Goal: Task Accomplishment & Management: Use online tool/utility

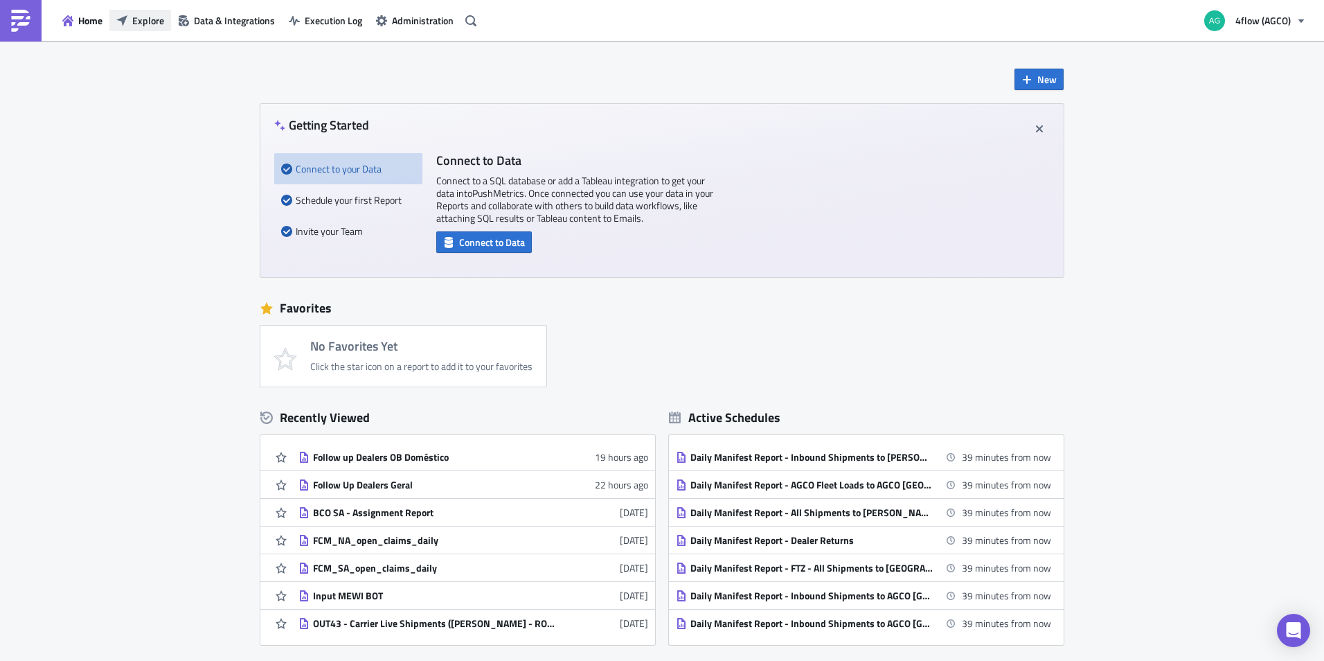
click at [155, 21] on span "Explore" at bounding box center [148, 20] width 32 height 15
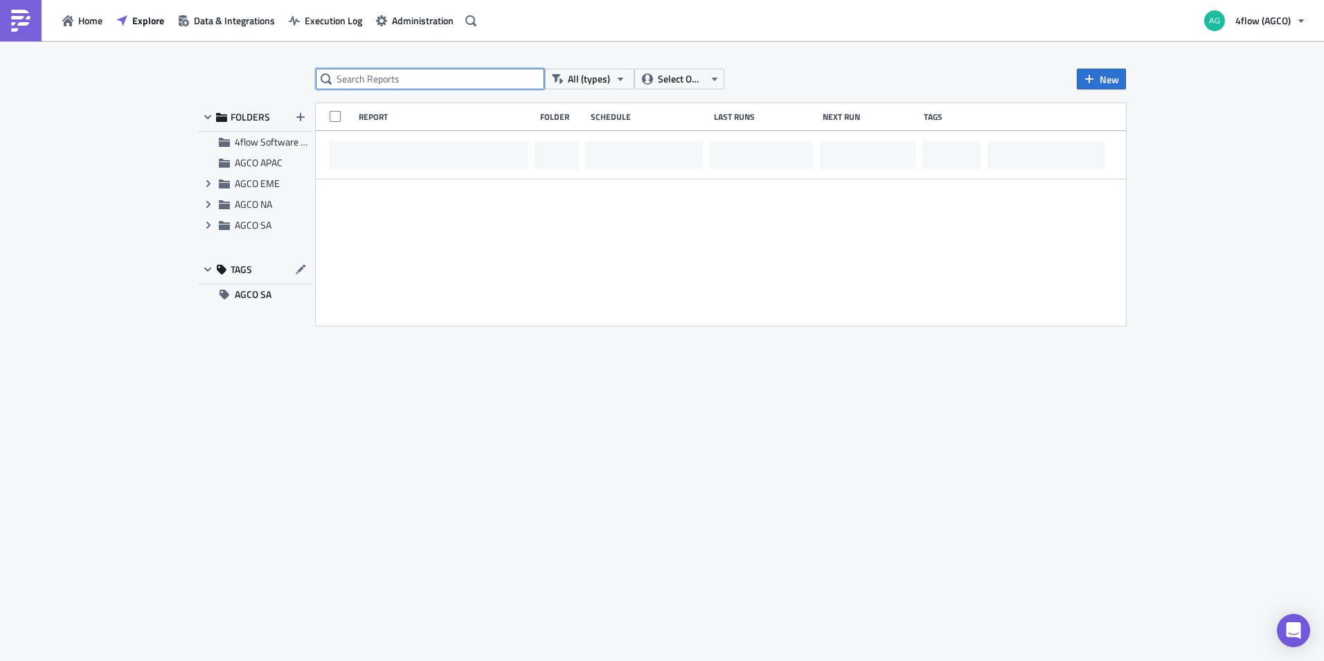
click at [408, 84] on input "text" at bounding box center [430, 79] width 229 height 21
click at [348, 80] on input "FF ?fup VERSION 12" at bounding box center [430, 79] width 229 height 21
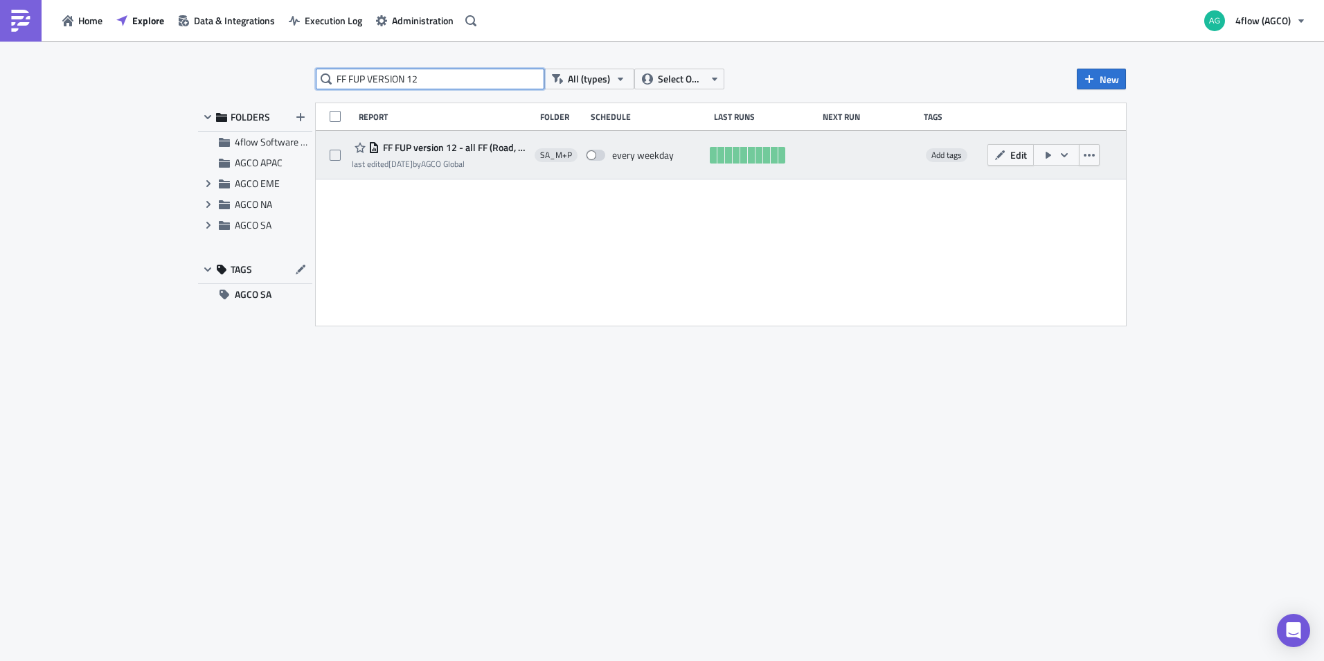
type input "FF FUP VERSION 12"
click at [409, 153] on span "FF FUP version 12 - all FF (Road, Sea & Air)" at bounding box center [453, 147] width 148 height 12
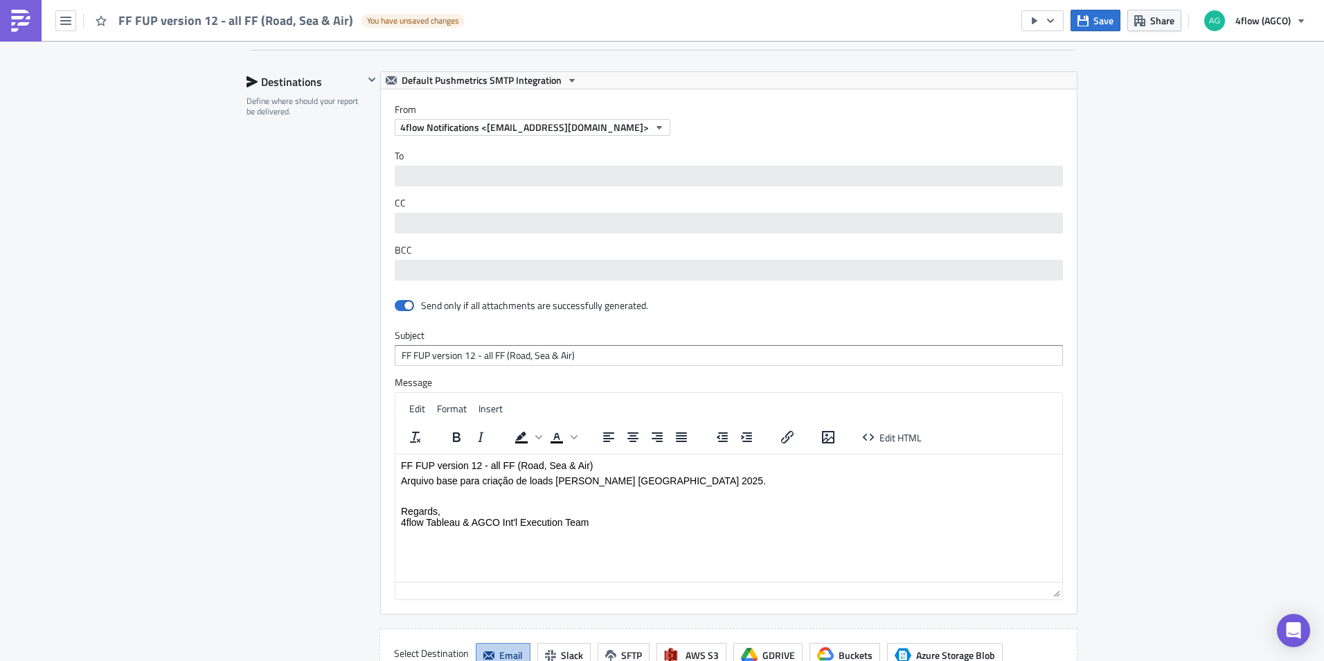
scroll to position [831, 0]
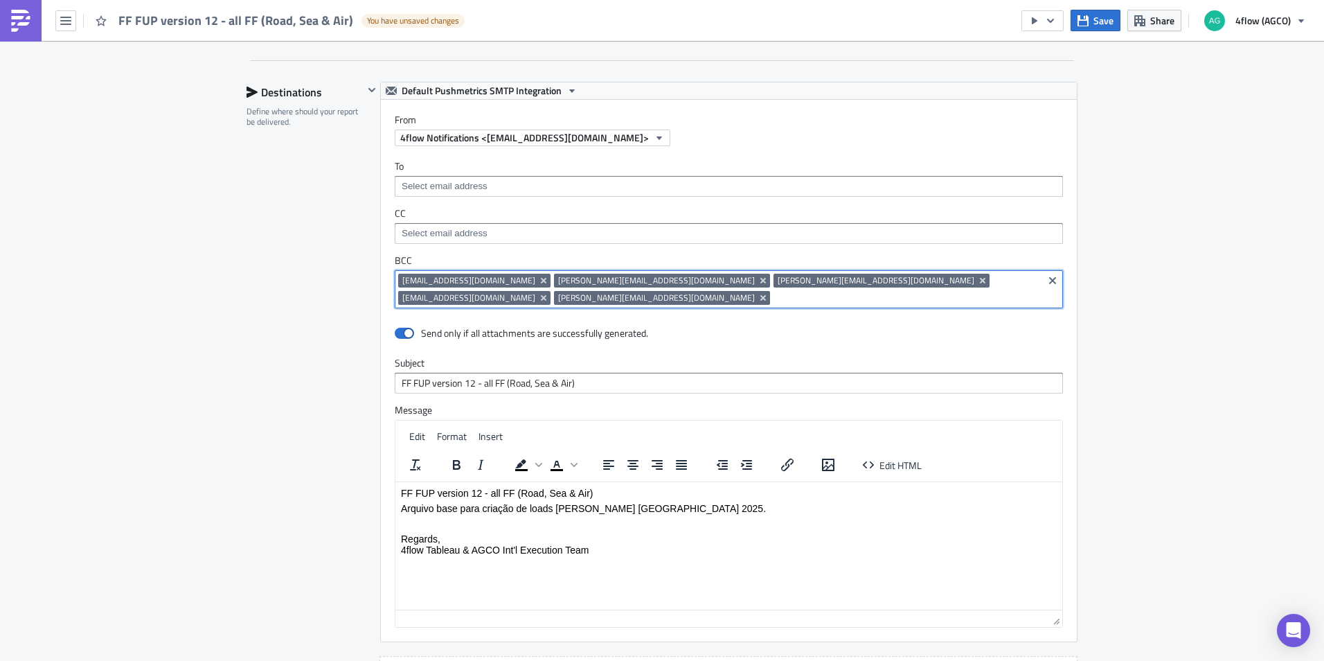
drag, startPoint x: 497, startPoint y: 303, endPoint x: 379, endPoint y: 277, distance: 121.3
click at [381, 277] on div "To CC BCC agco_sa_control_tower_material_parts@4flow-service.com t.souza@4flow.…" at bounding box center [729, 234] width 696 height 176
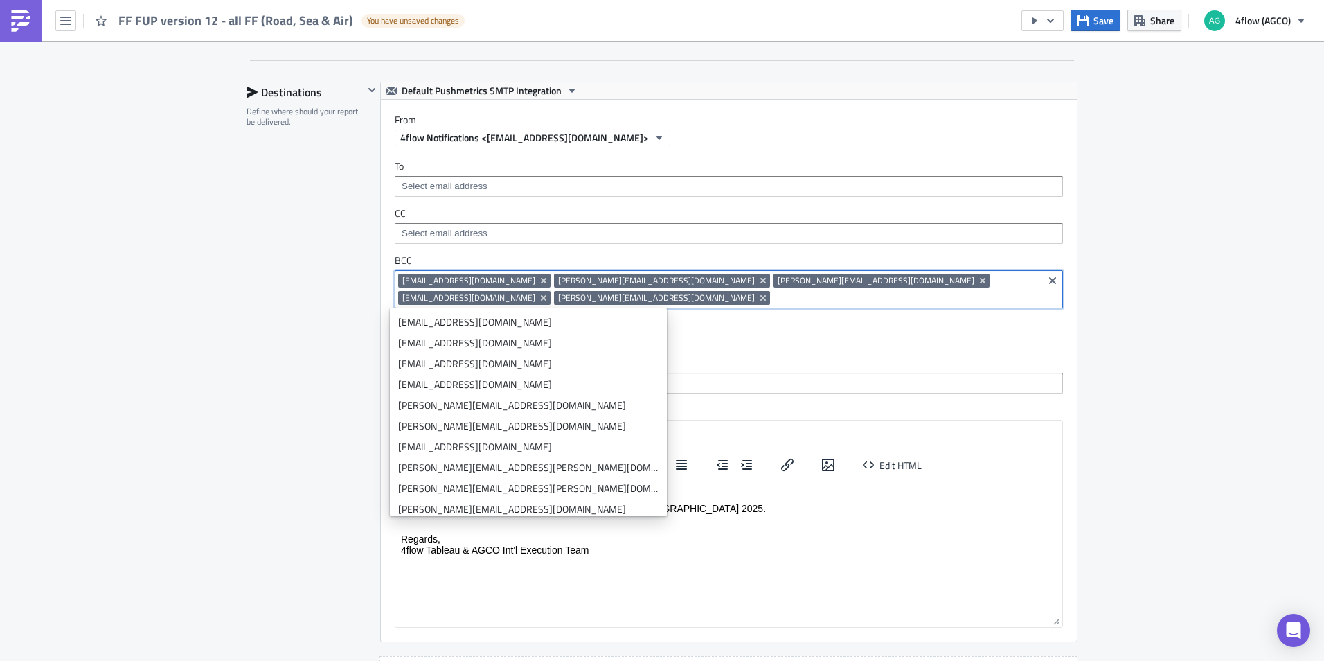
click at [773, 296] on input at bounding box center [906, 298] width 266 height 14
click at [1206, 229] on div "SA_M+P Execution Log Edit " FF FUP version 12 - all FF (Road, Sea & Air) " Draf…" at bounding box center [662, 87] width 1324 height 1755
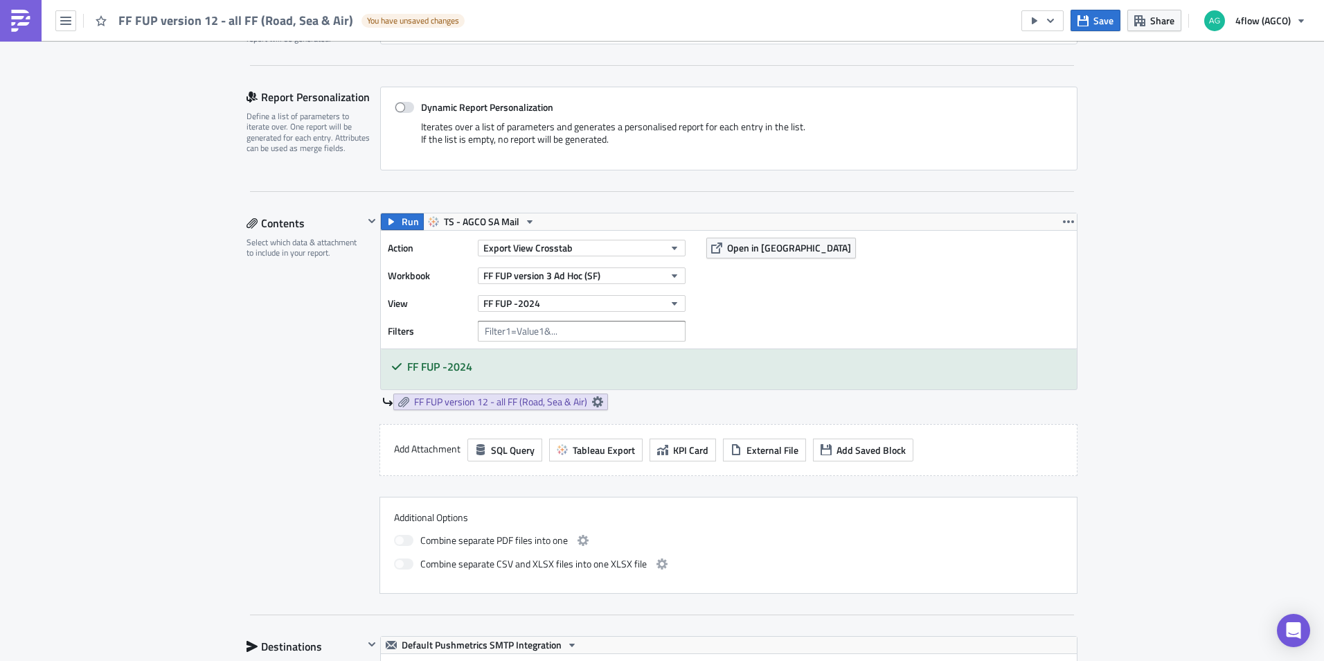
scroll to position [0, 0]
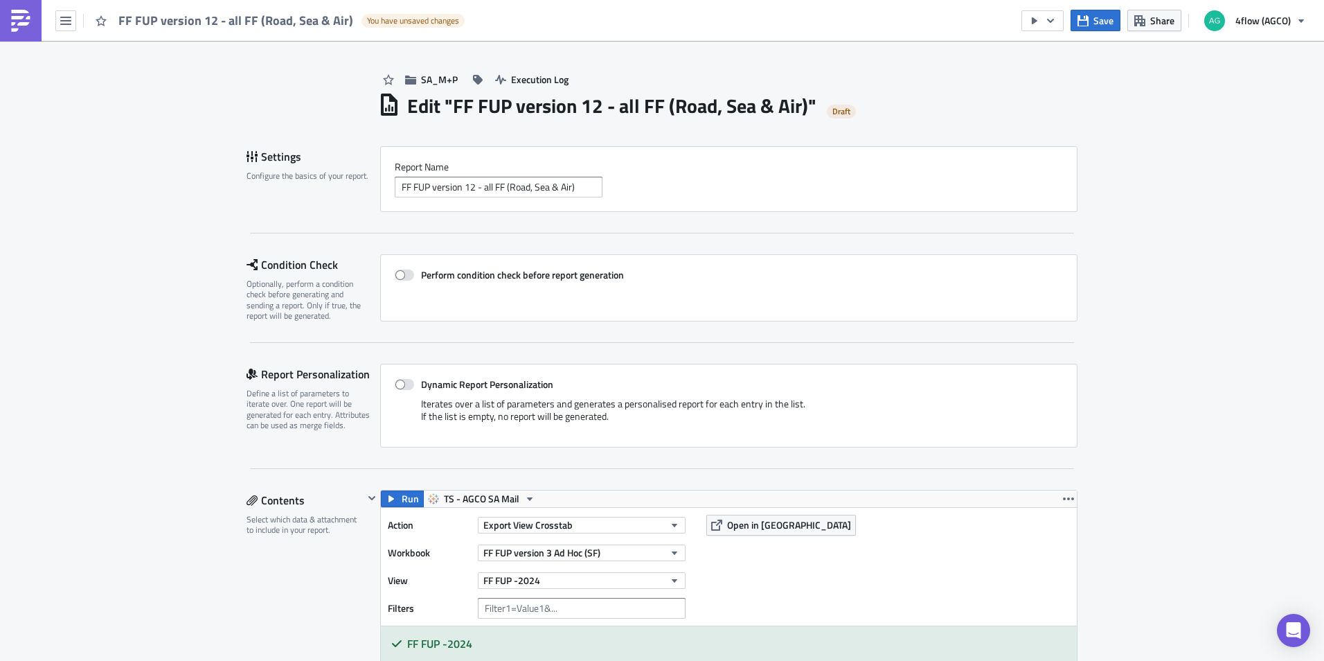
click at [78, 21] on div "FF FUP version 12 - all FF (Road, Sea & Air) You have unsaved changes" at bounding box center [236, 20] width 472 height 41
click at [69, 19] on icon "button" at bounding box center [65, 20] width 11 height 11
click at [90, 53] on div "Search" at bounding box center [126, 55] width 92 height 14
click at [63, 13] on body "FF FUP version 12 - all FF (Road, Sea & Air) You have unsaved changes Save Shar…" at bounding box center [662, 331] width 1324 height 663
click at [64, 17] on icon "button" at bounding box center [65, 21] width 11 height 8
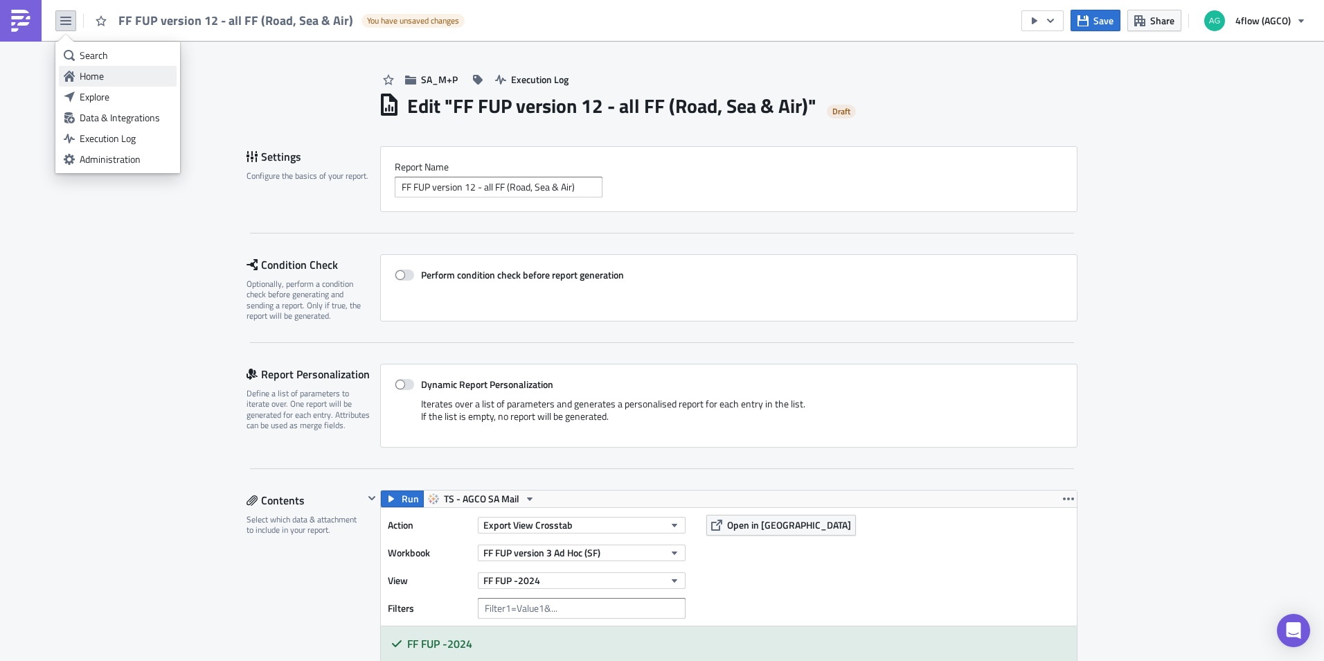
click at [84, 71] on div "Home" at bounding box center [126, 76] width 92 height 14
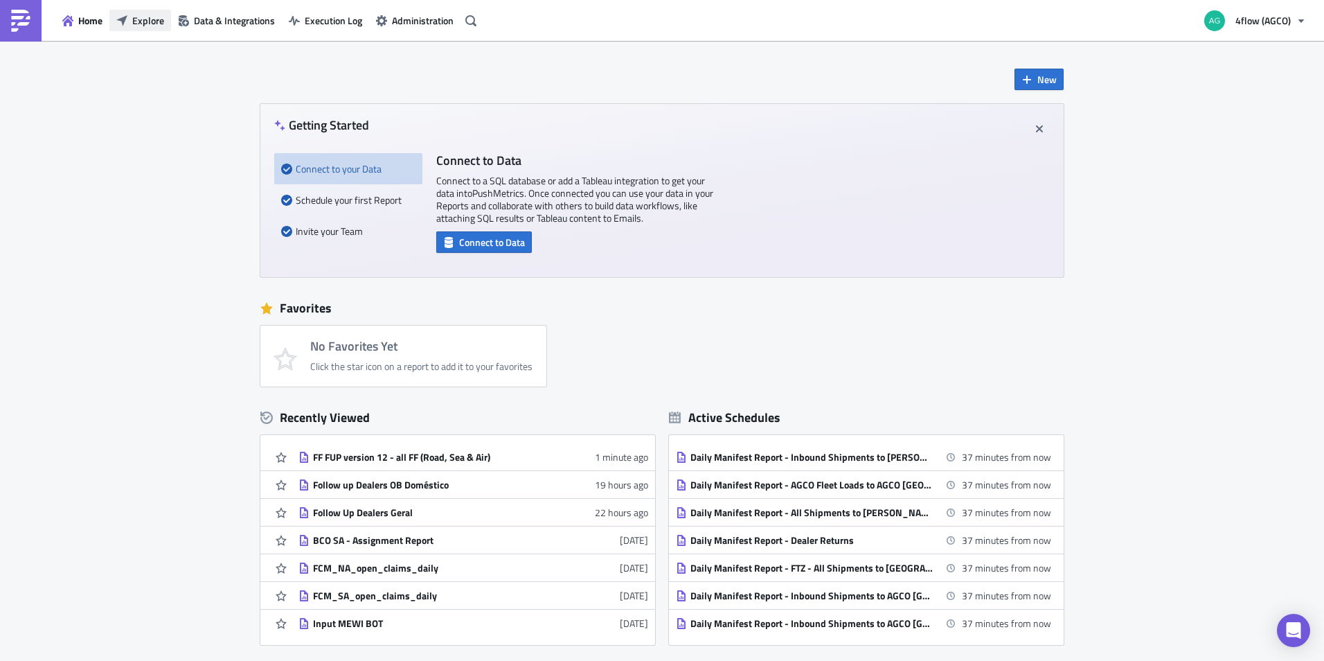
click at [156, 21] on span "Explore" at bounding box center [148, 20] width 32 height 15
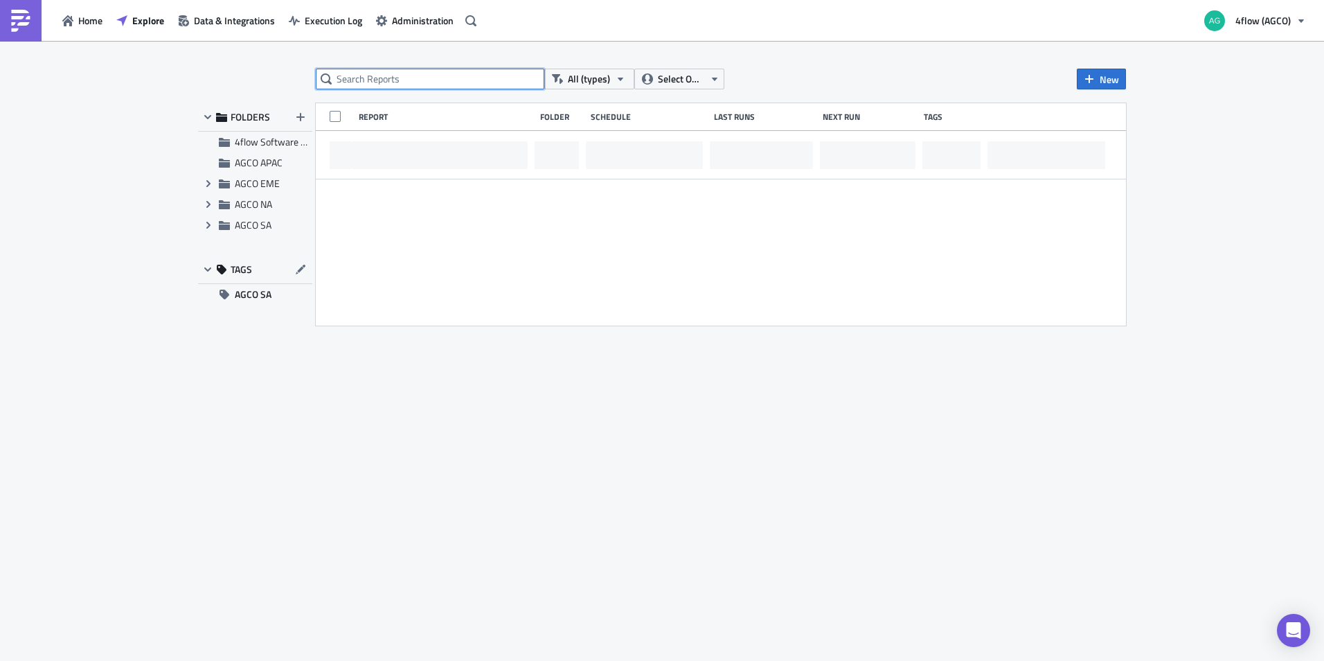
click at [362, 80] on input "text" at bounding box center [430, 79] width 229 height 21
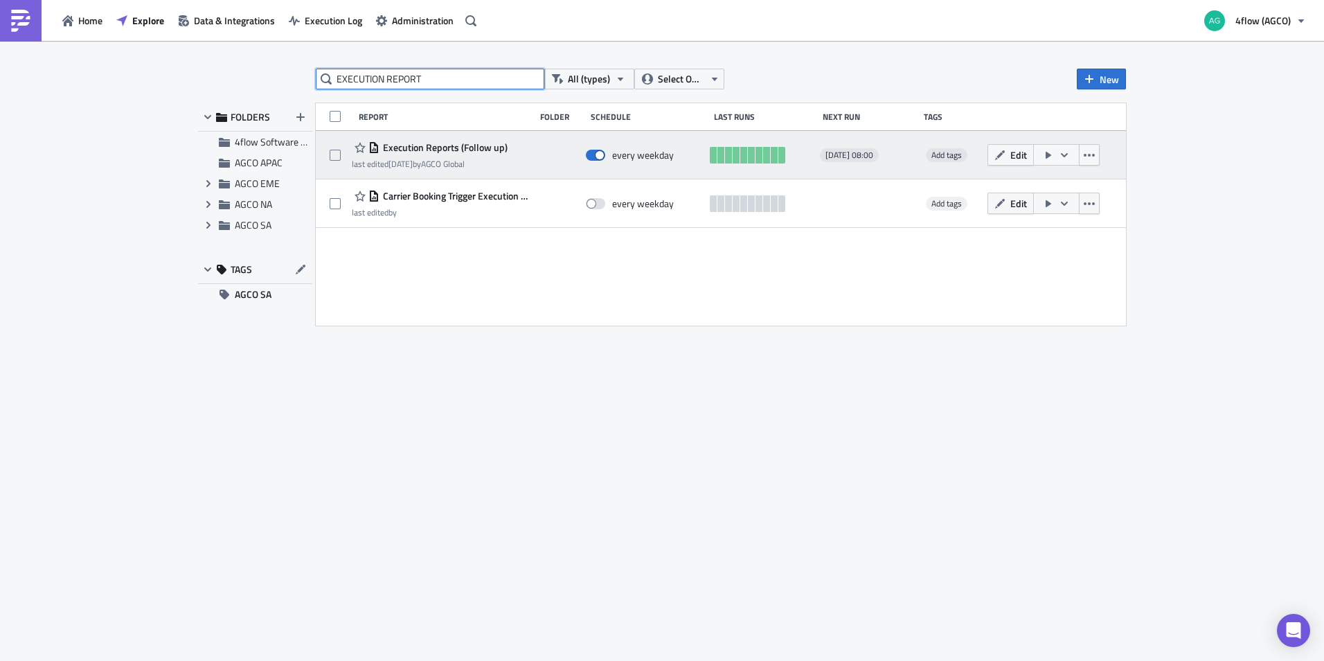
type input "EXECUTION REPORT"
click at [429, 146] on span "Execution Reports (Follow up)" at bounding box center [443, 147] width 128 height 12
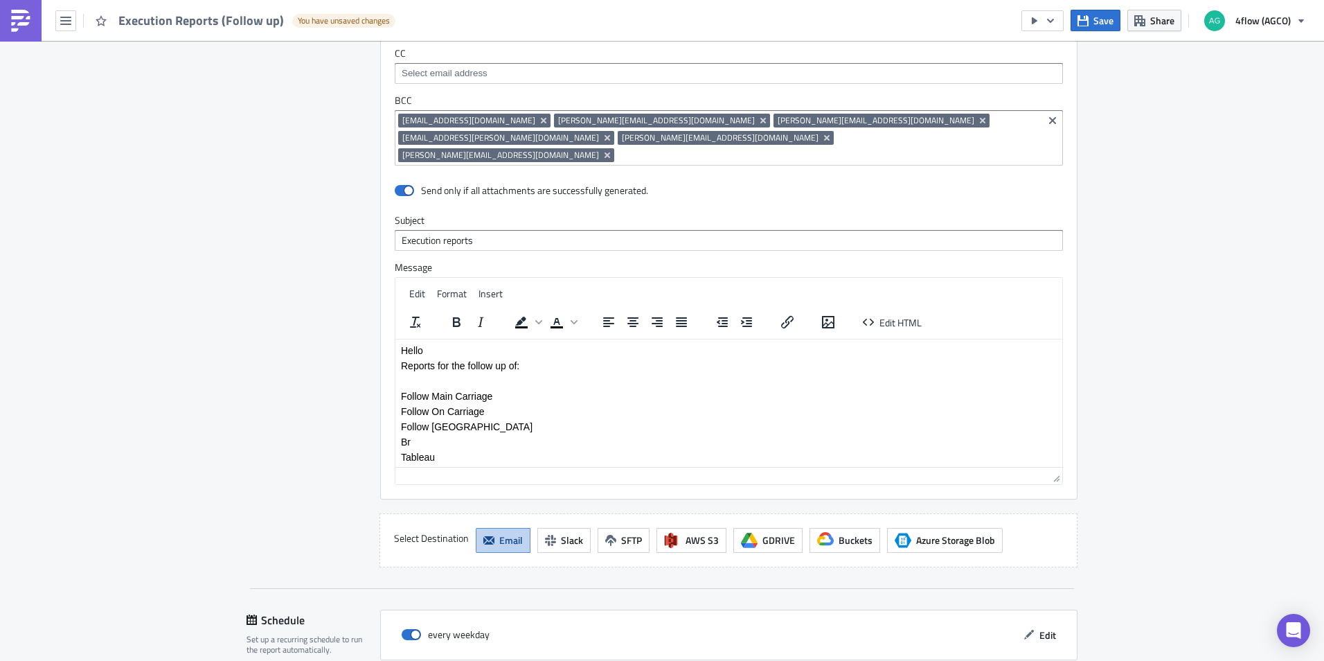
scroll to position [1679, 0]
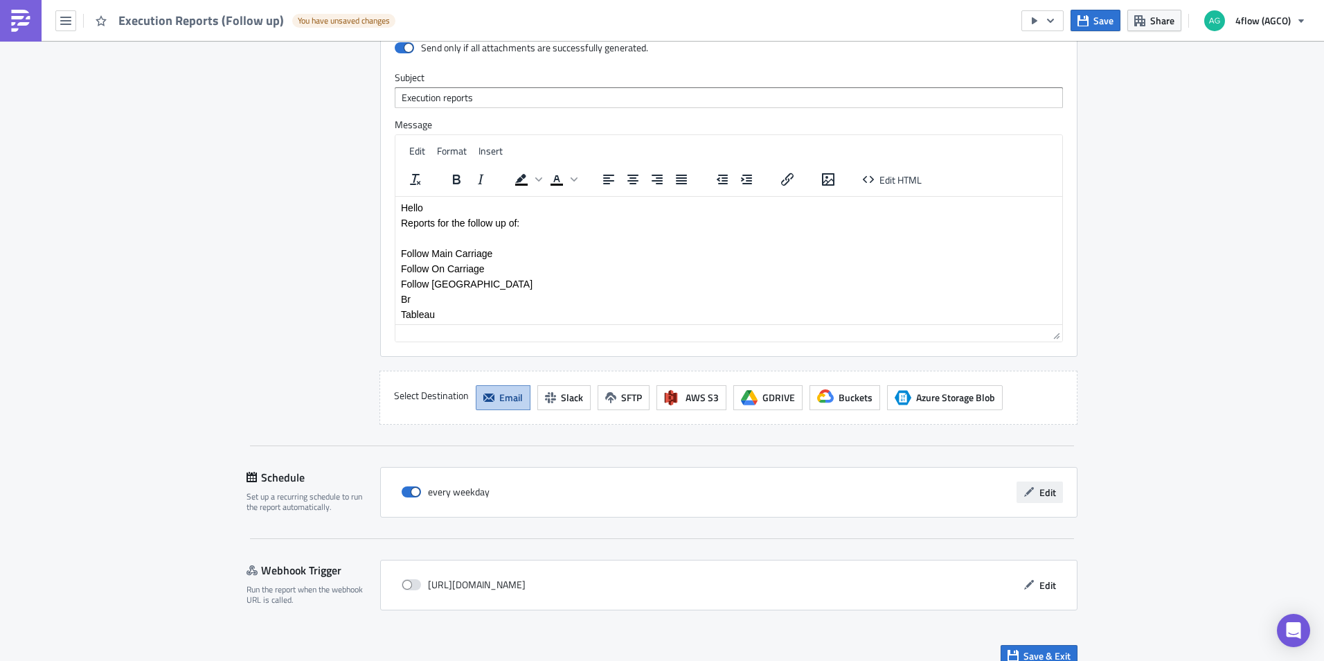
click at [1029, 486] on icon "button" at bounding box center [1028, 491] width 11 height 11
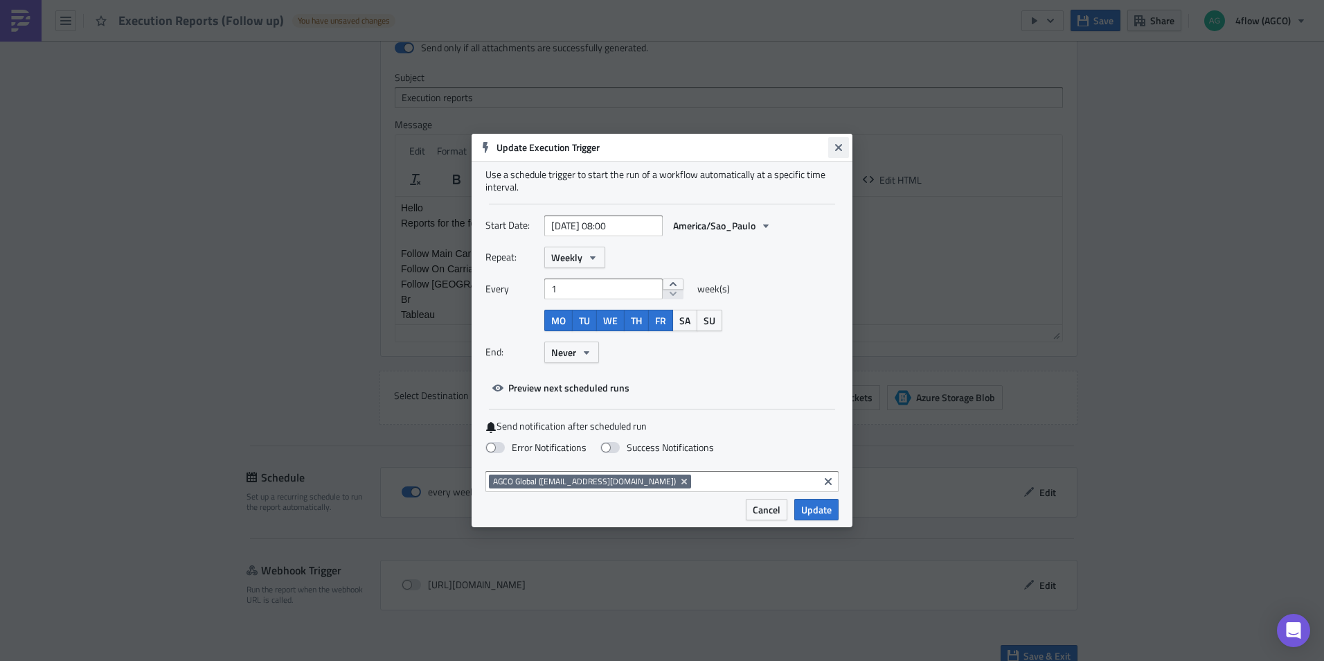
click at [835, 147] on icon "Close" at bounding box center [838, 147] width 11 height 11
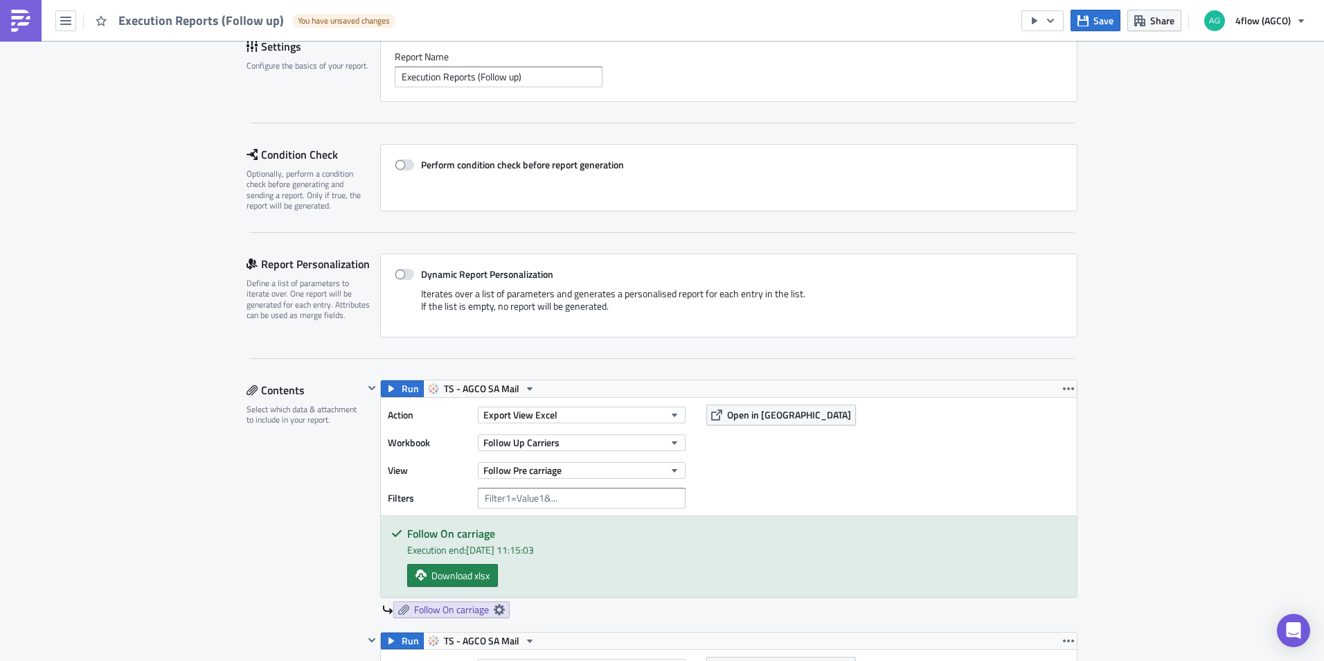
scroll to position [0, 0]
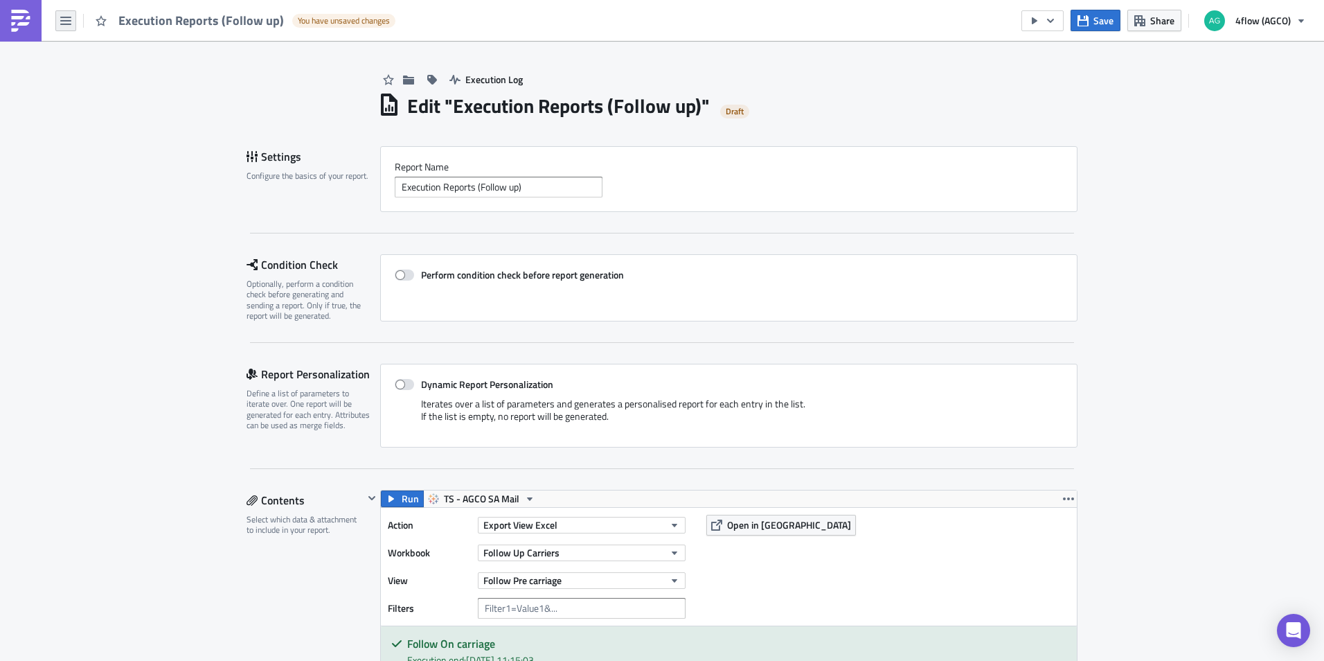
click at [71, 19] on button "button" at bounding box center [65, 20] width 21 height 21
click at [91, 75] on div "Home" at bounding box center [126, 76] width 92 height 14
click at [65, 25] on icon "button" at bounding box center [65, 20] width 11 height 11
click at [87, 83] on link "Home" at bounding box center [118, 76] width 118 height 21
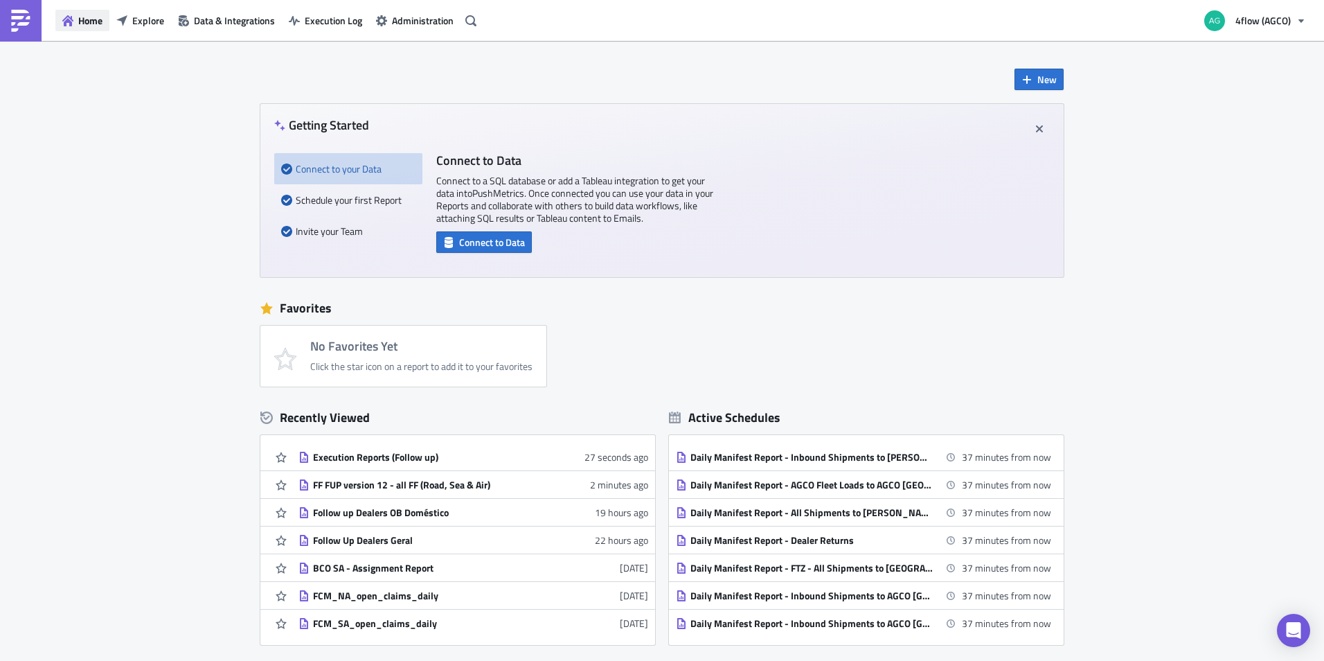
click at [82, 21] on span "Home" at bounding box center [90, 20] width 24 height 15
click at [136, 22] on span "Explore" at bounding box center [148, 20] width 32 height 15
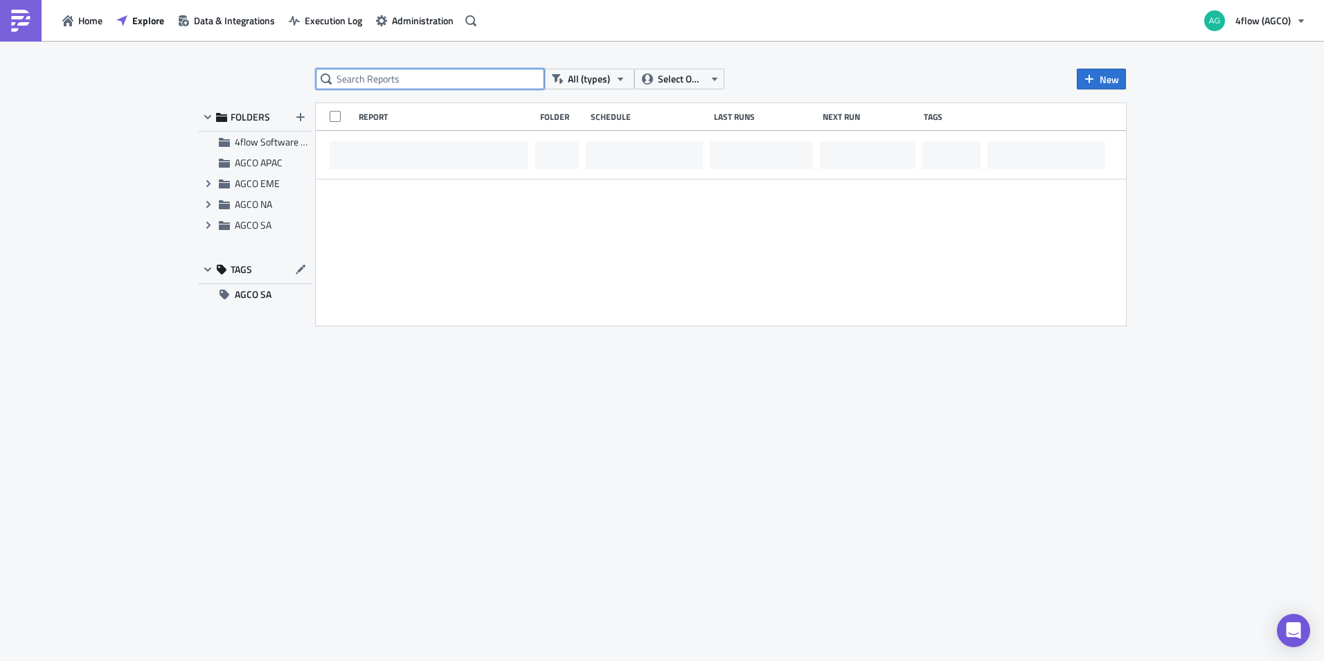
click at [383, 82] on input "text" at bounding box center [430, 79] width 229 height 21
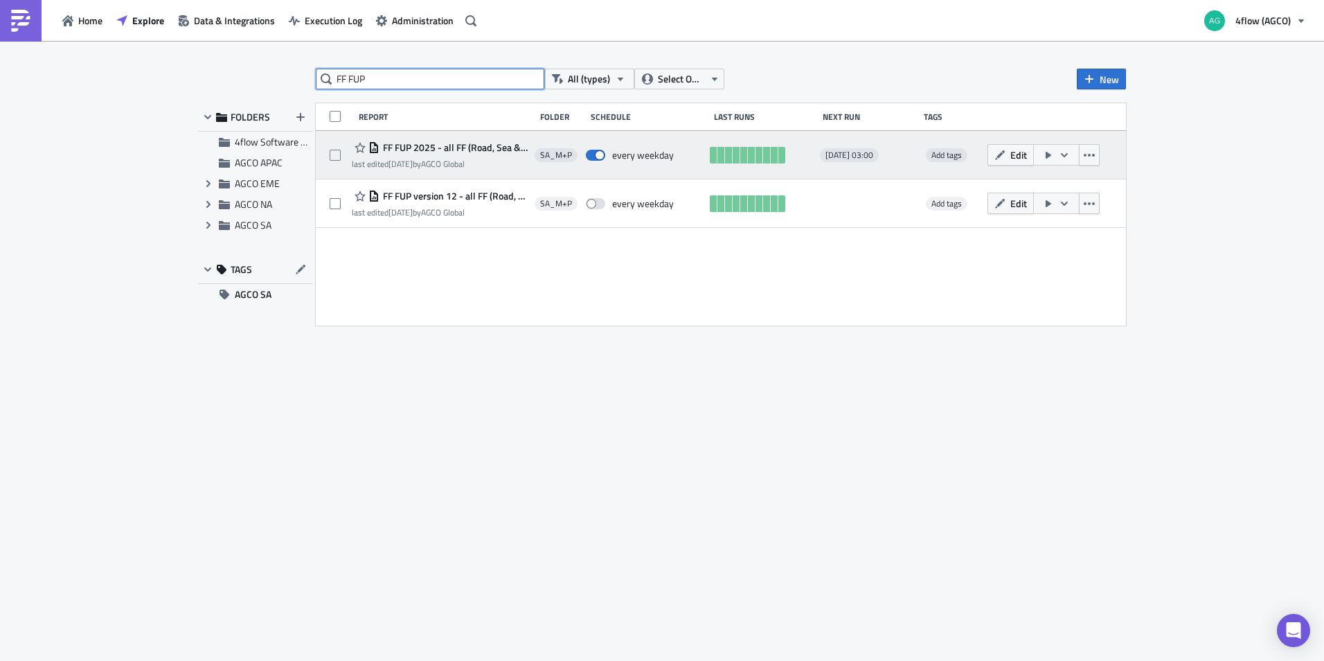
type input "FF FUP"
click at [465, 148] on span "FF FUP 2025 - all FF (Road, Sea & Air)" at bounding box center [453, 147] width 148 height 12
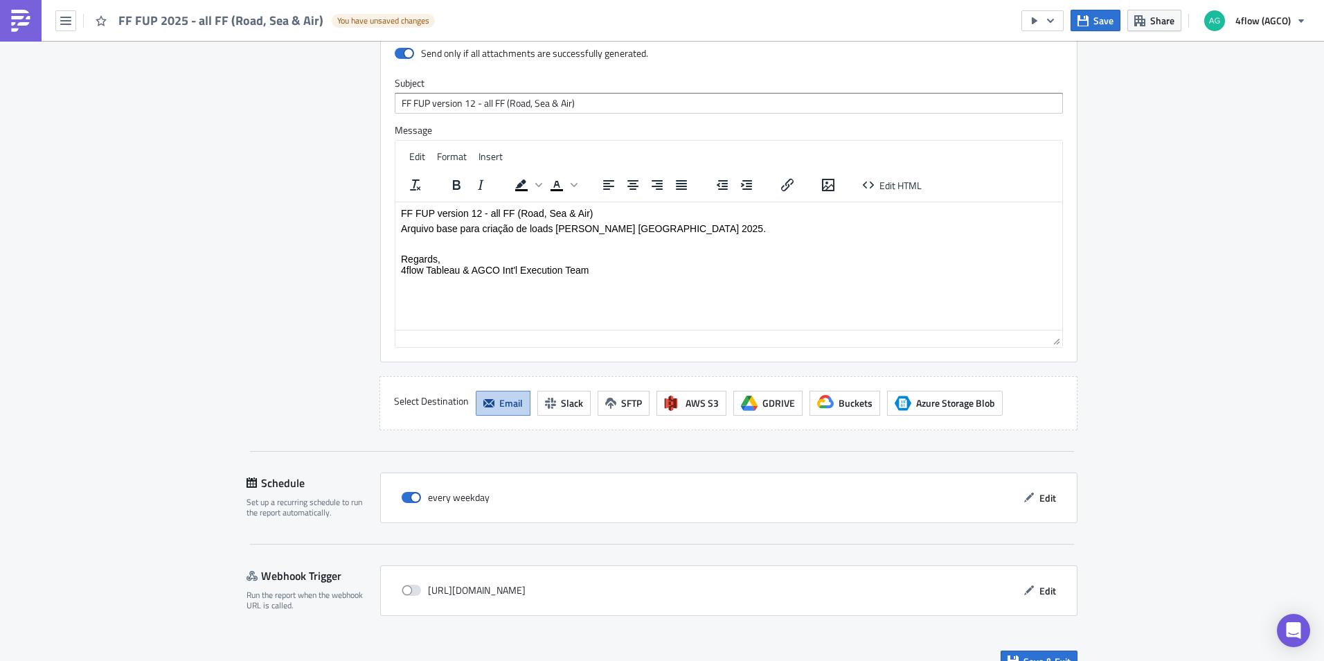
scroll to position [1157, 0]
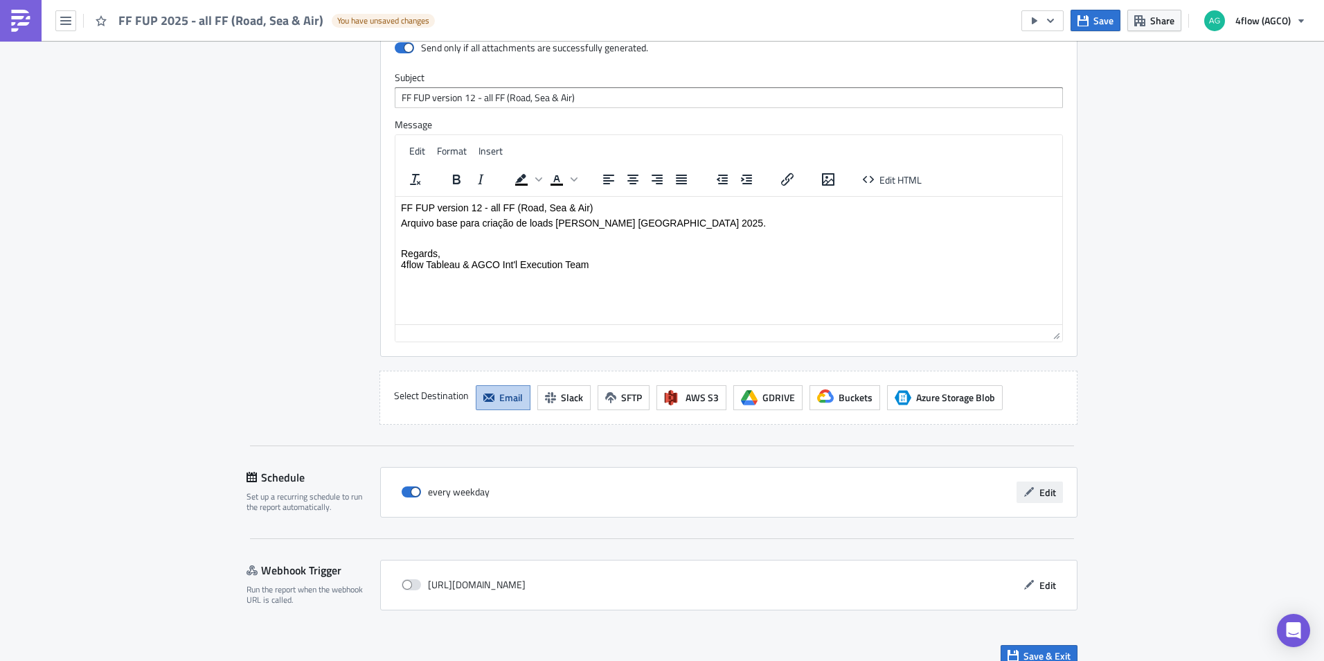
click at [1050, 485] on span "Edit" at bounding box center [1047, 492] width 17 height 15
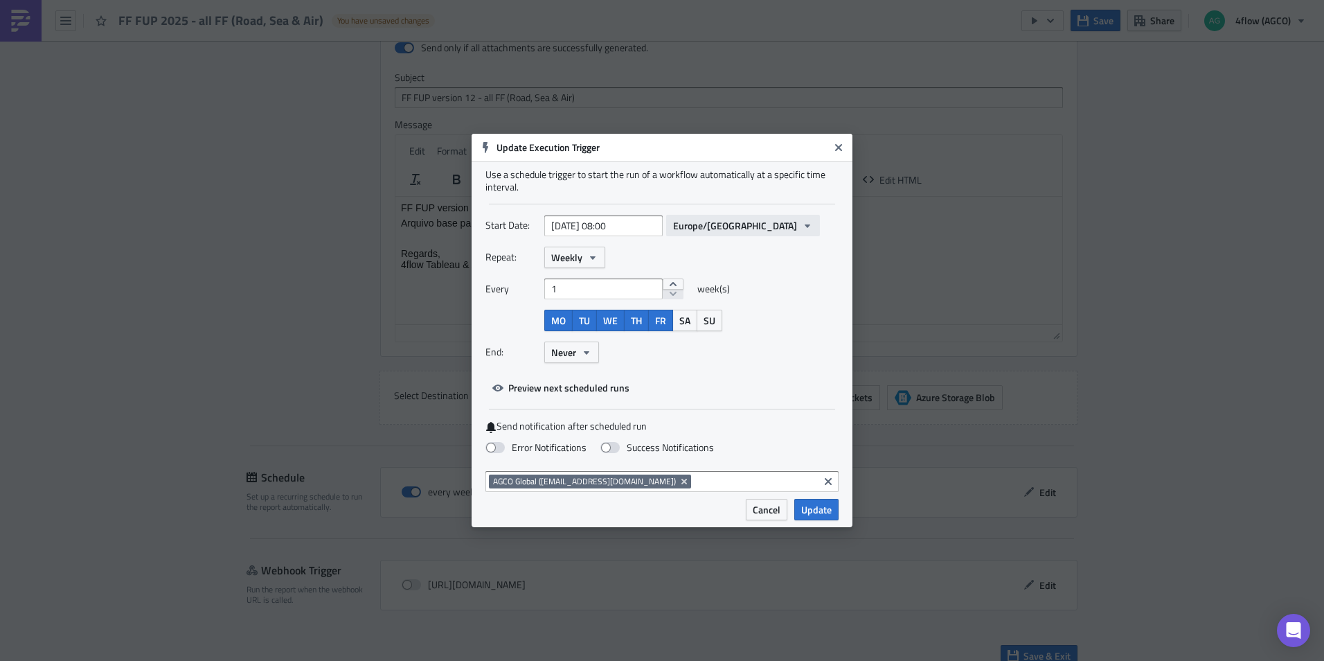
click at [724, 228] on button "Europe/[GEOGRAPHIC_DATA]" at bounding box center [743, 225] width 154 height 21
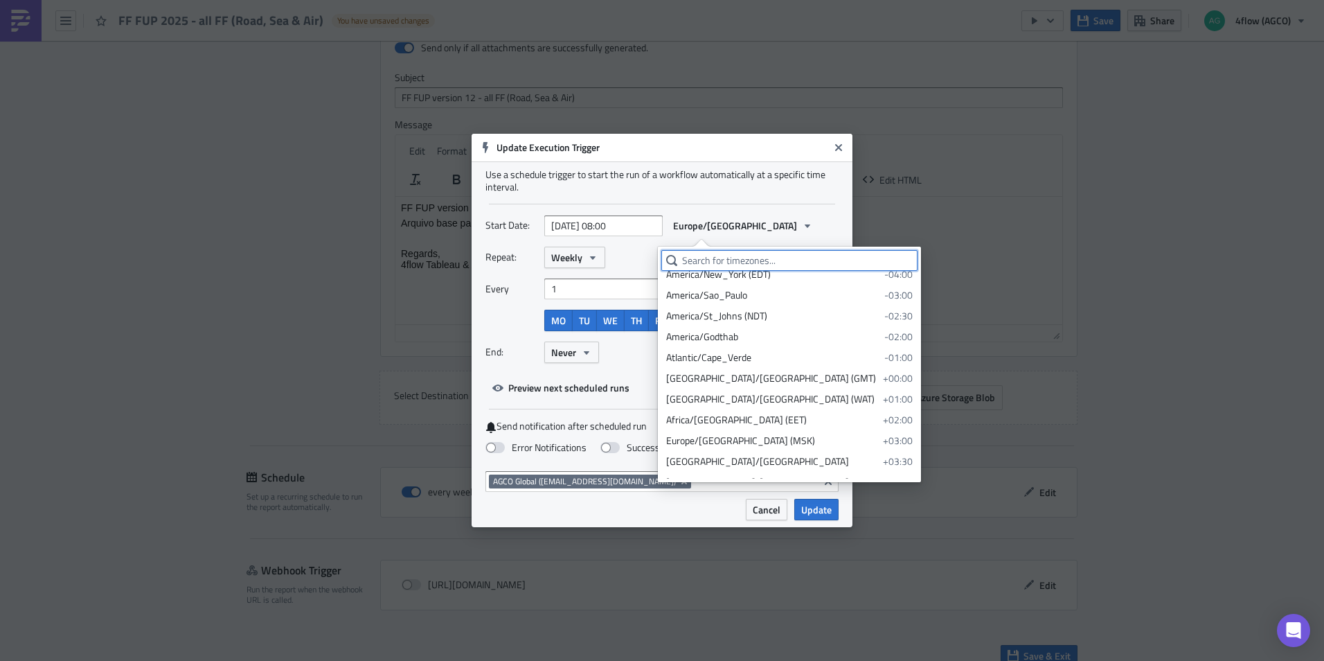
scroll to position [208, 0]
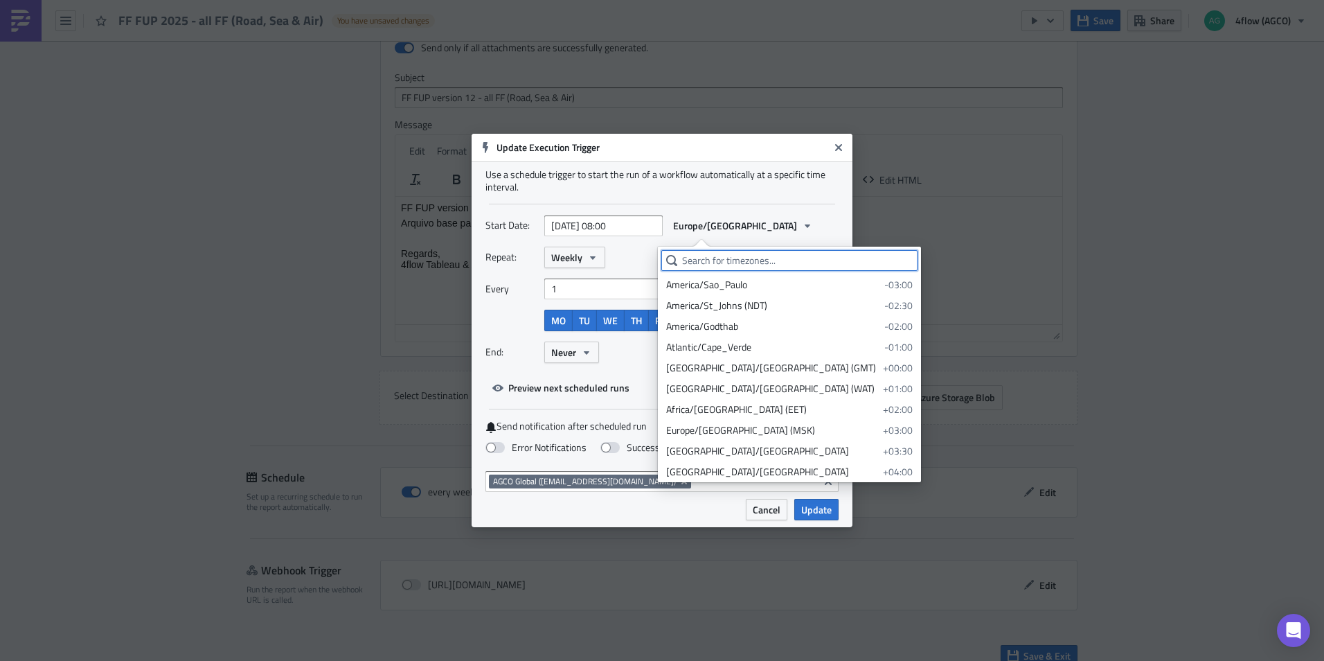
click at [721, 260] on input "text" at bounding box center [789, 260] width 256 height 21
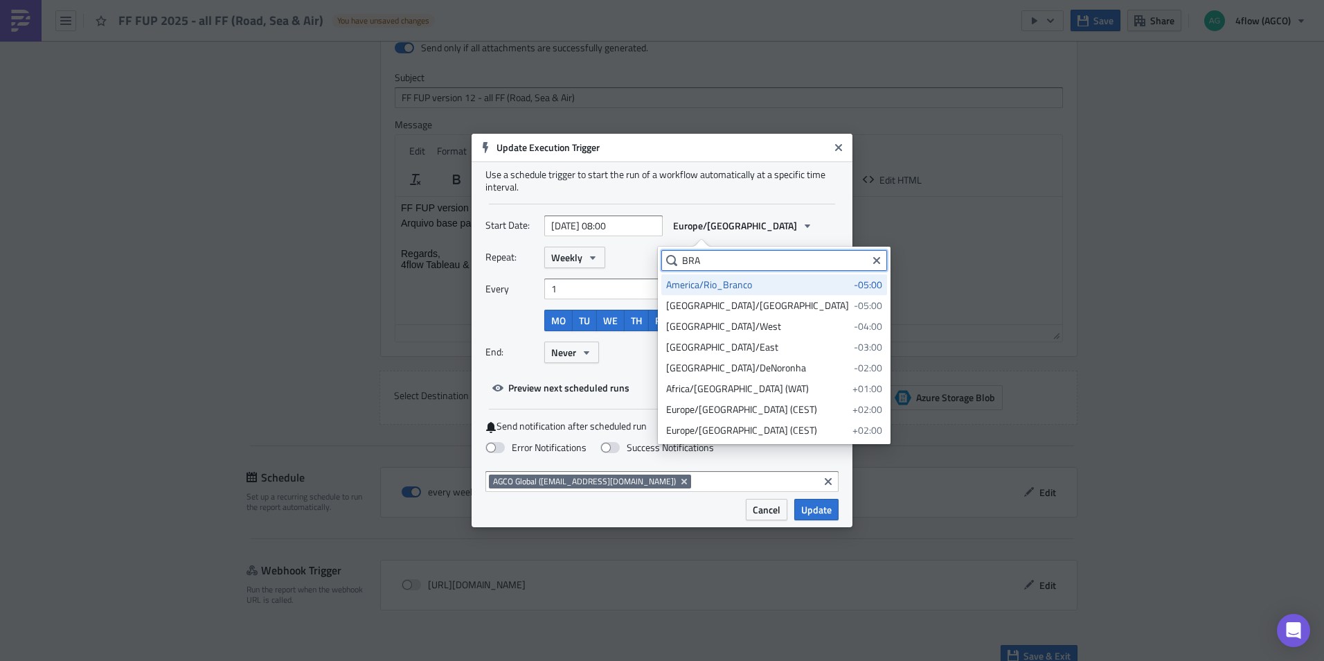
type input "BRA"
click at [732, 285] on div "America/Rio_Branco" at bounding box center [757, 285] width 183 height 14
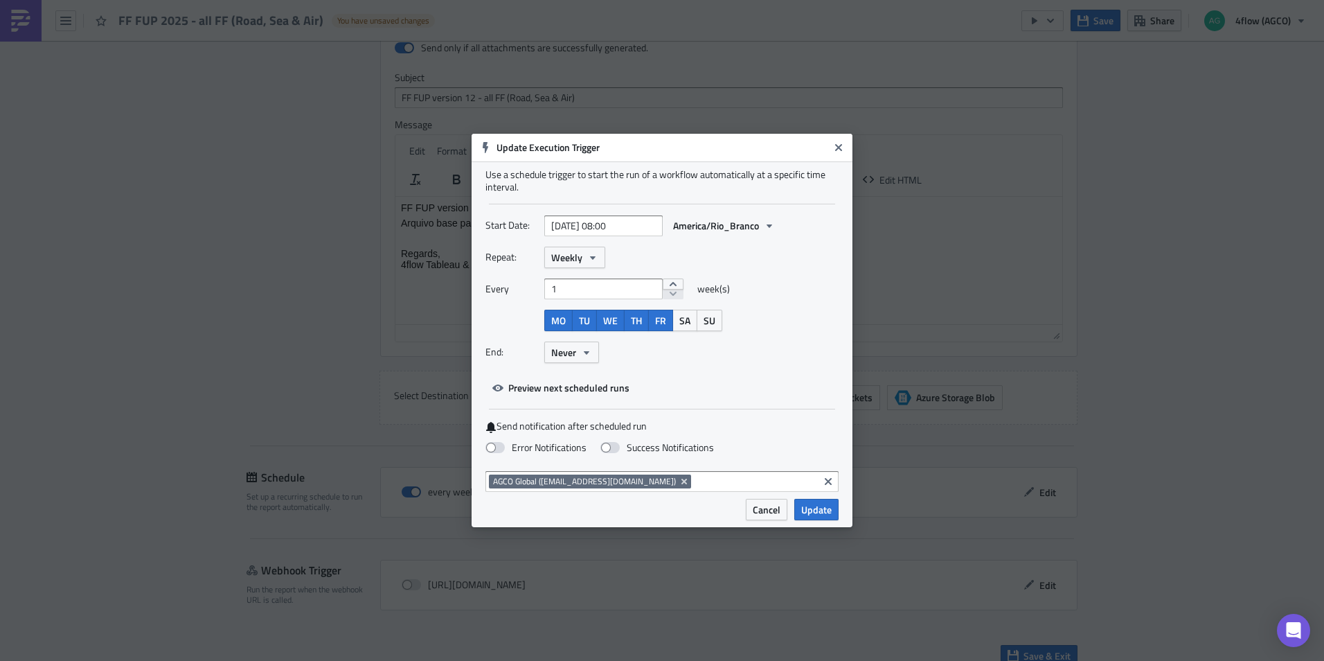
click at [821, 500] on button "Update" at bounding box center [816, 509] width 44 height 21
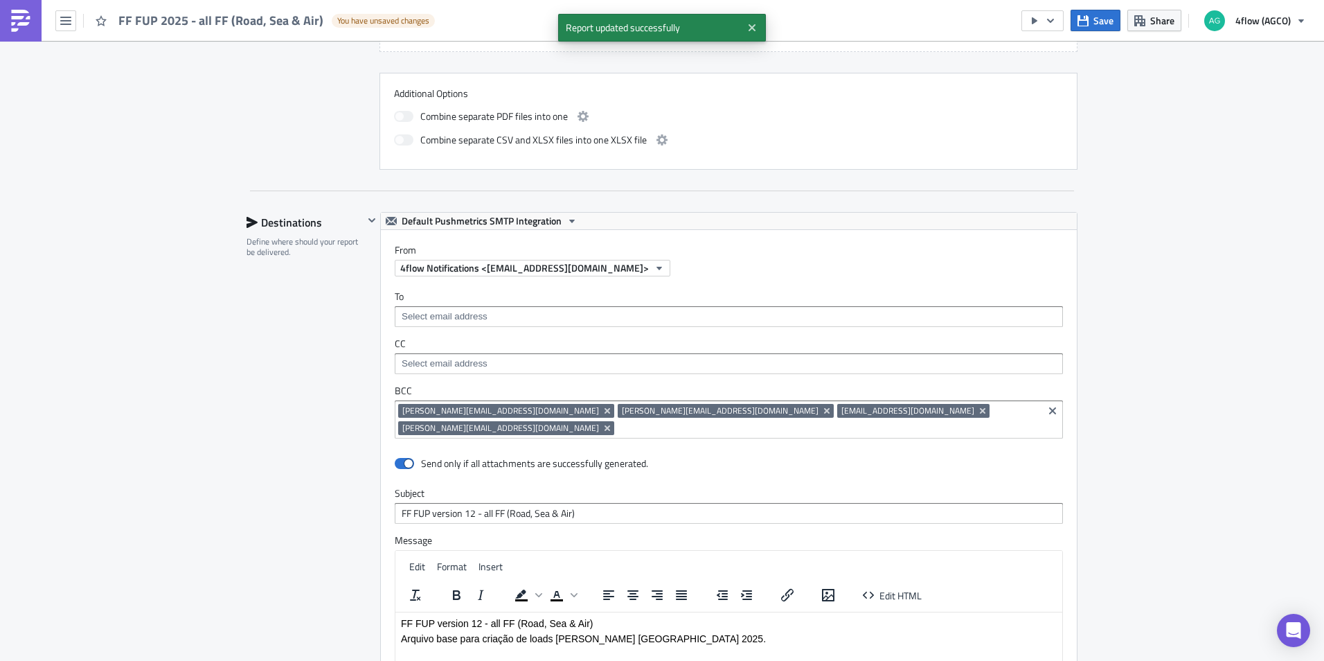
scroll to position [326, 0]
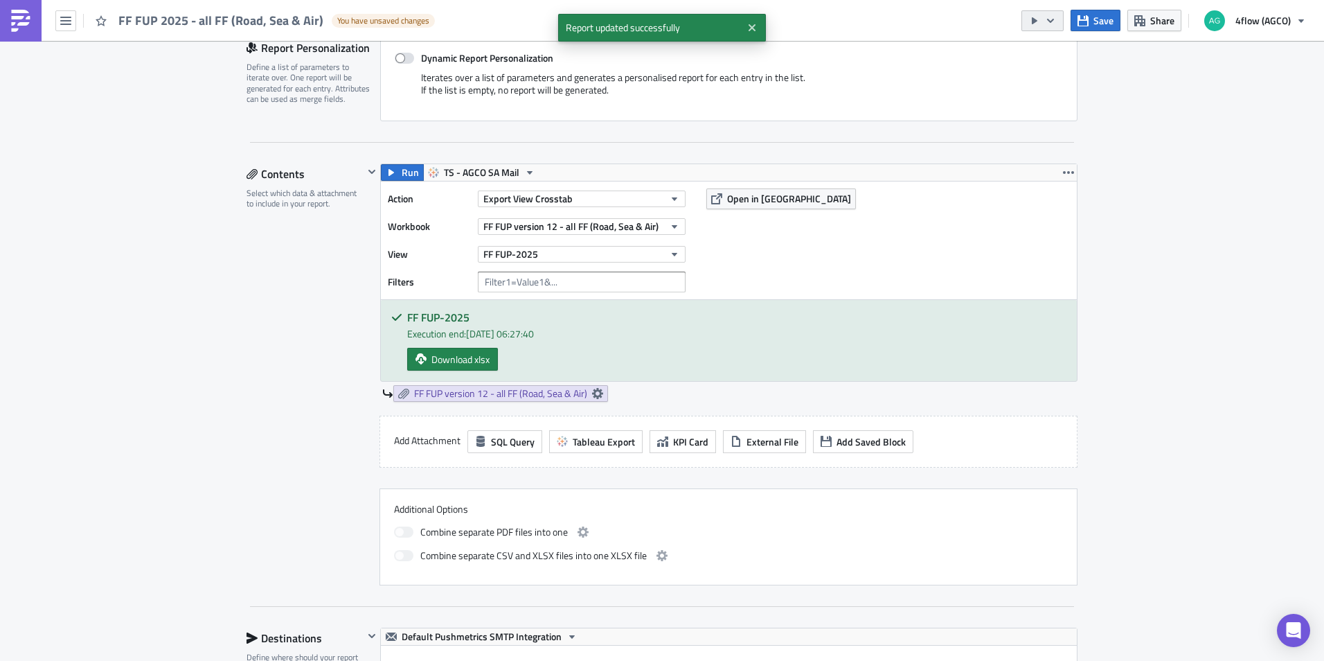
click at [1044, 21] on button "button" at bounding box center [1042, 20] width 42 height 21
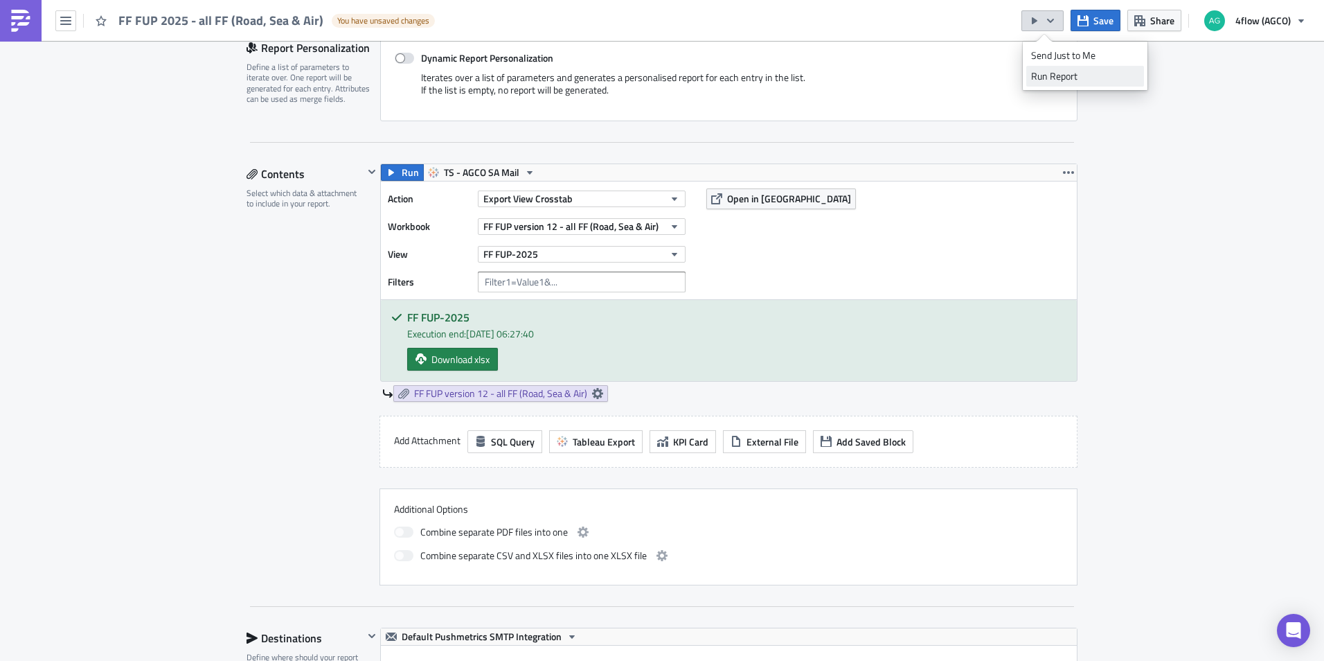
click at [1051, 73] on div "Run Report" at bounding box center [1085, 76] width 108 height 14
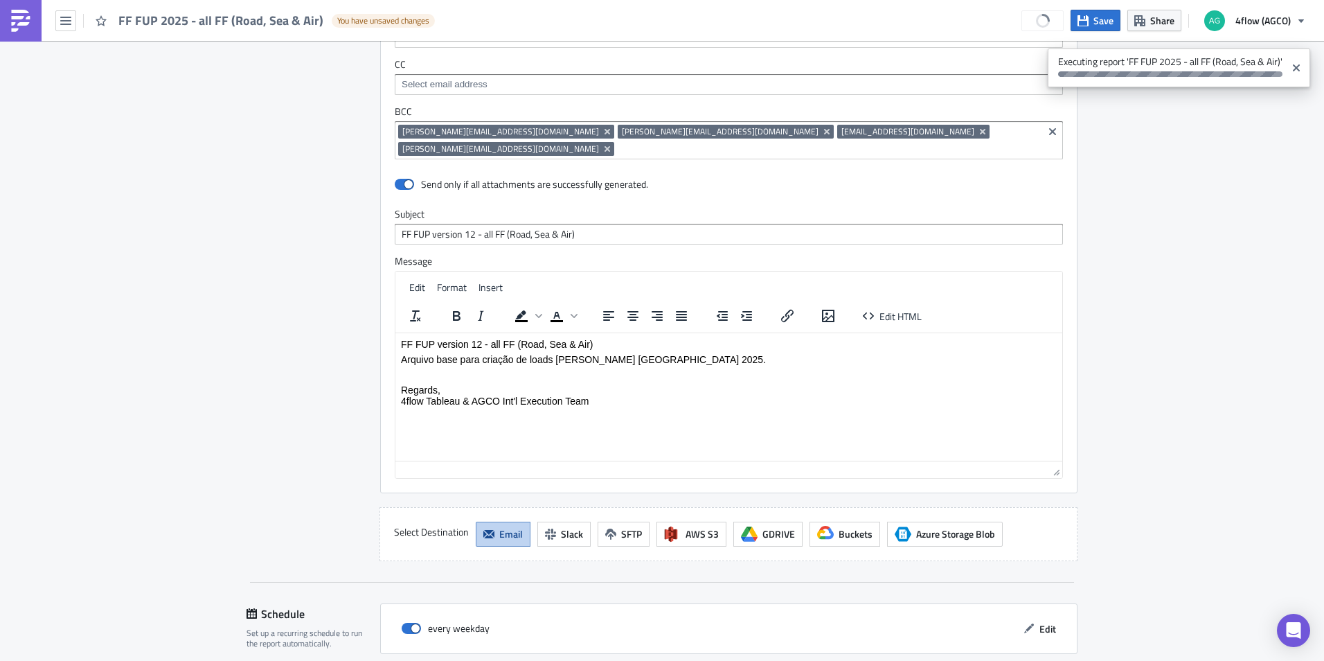
scroll to position [1039, 0]
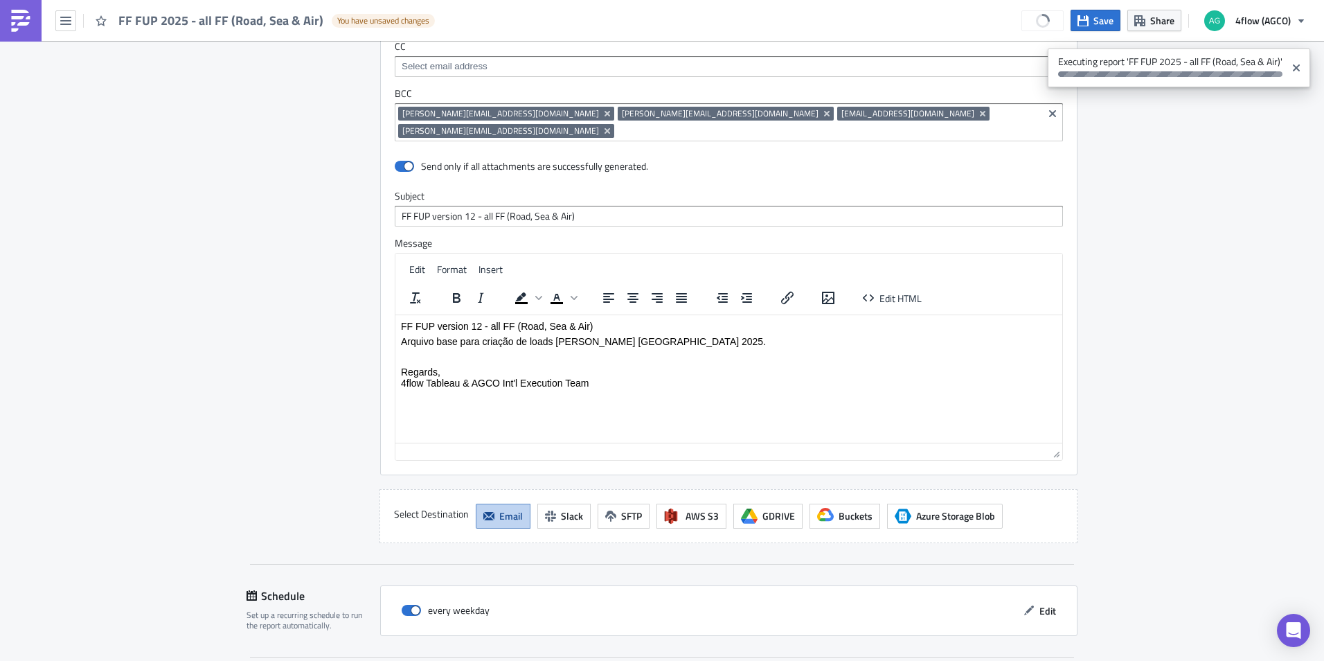
click at [931, 124] on input at bounding box center [829, 131] width 422 height 14
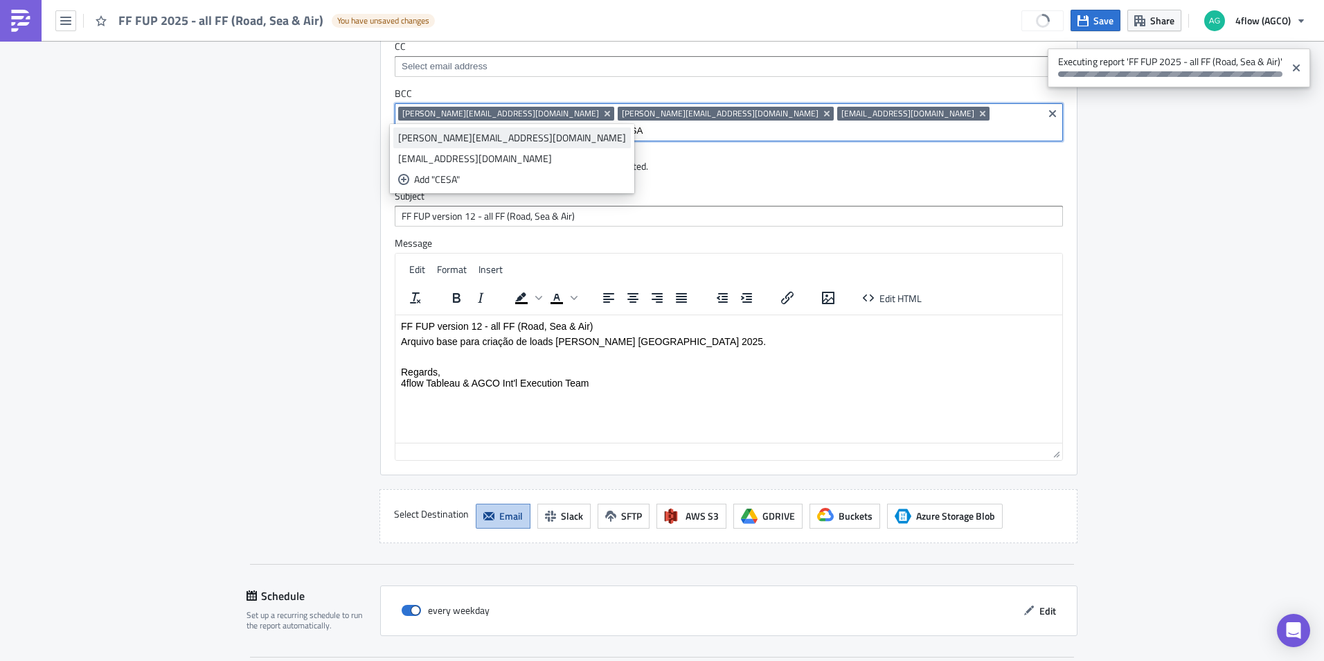
type input "CESA"
click at [490, 141] on div "[PERSON_NAME][EMAIL_ADDRESS][DOMAIN_NAME]" at bounding box center [512, 138] width 228 height 14
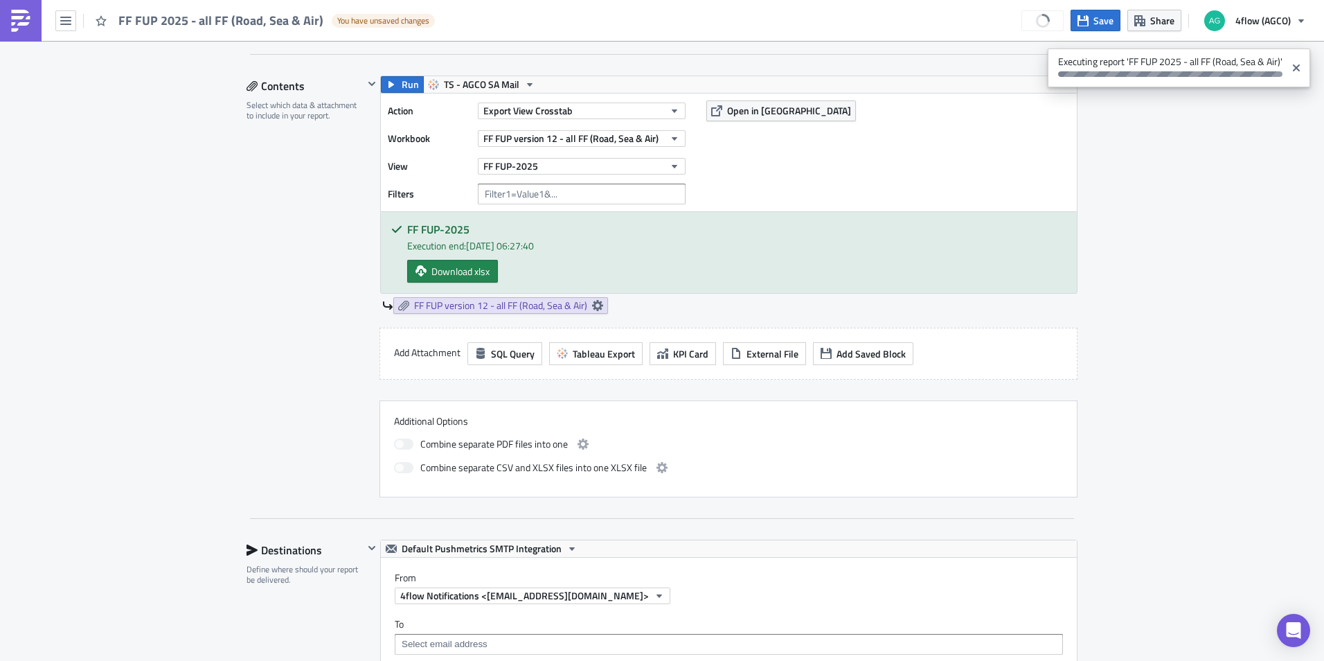
scroll to position [277, 0]
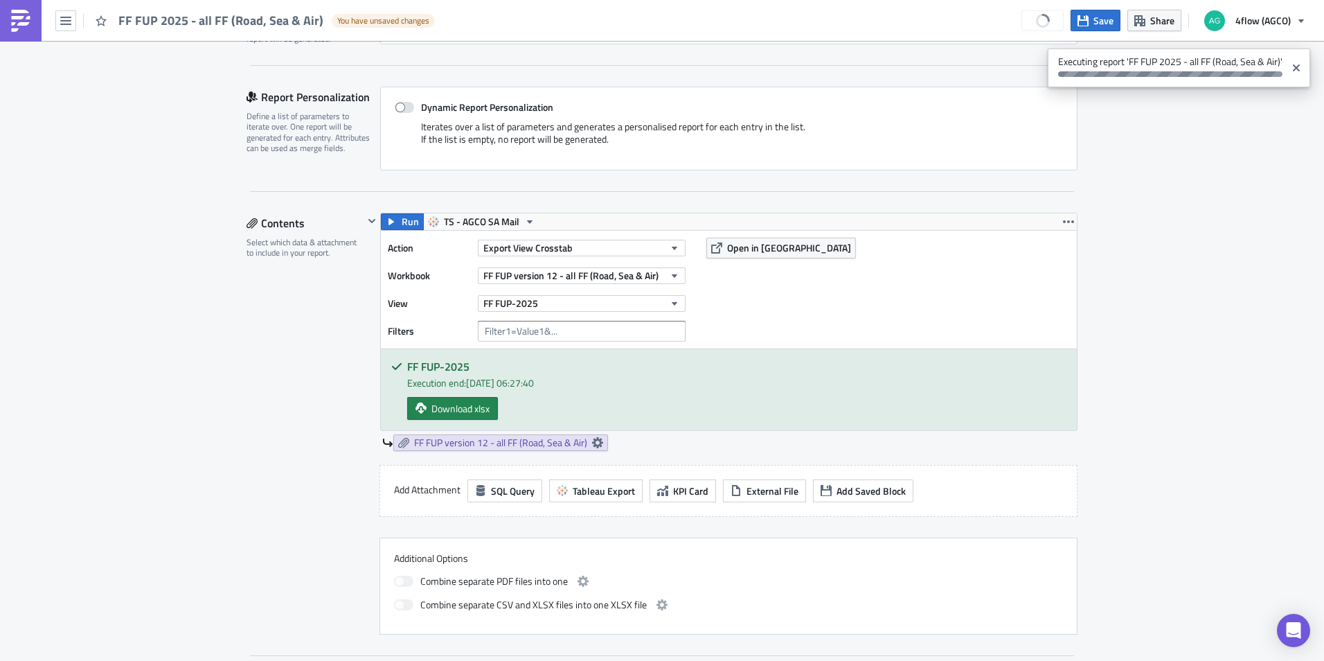
drag, startPoint x: 1293, startPoint y: 65, endPoint x: 1276, endPoint y: 90, distance: 30.0
click at [1293, 64] on icon "Close" at bounding box center [1296, 67] width 7 height 7
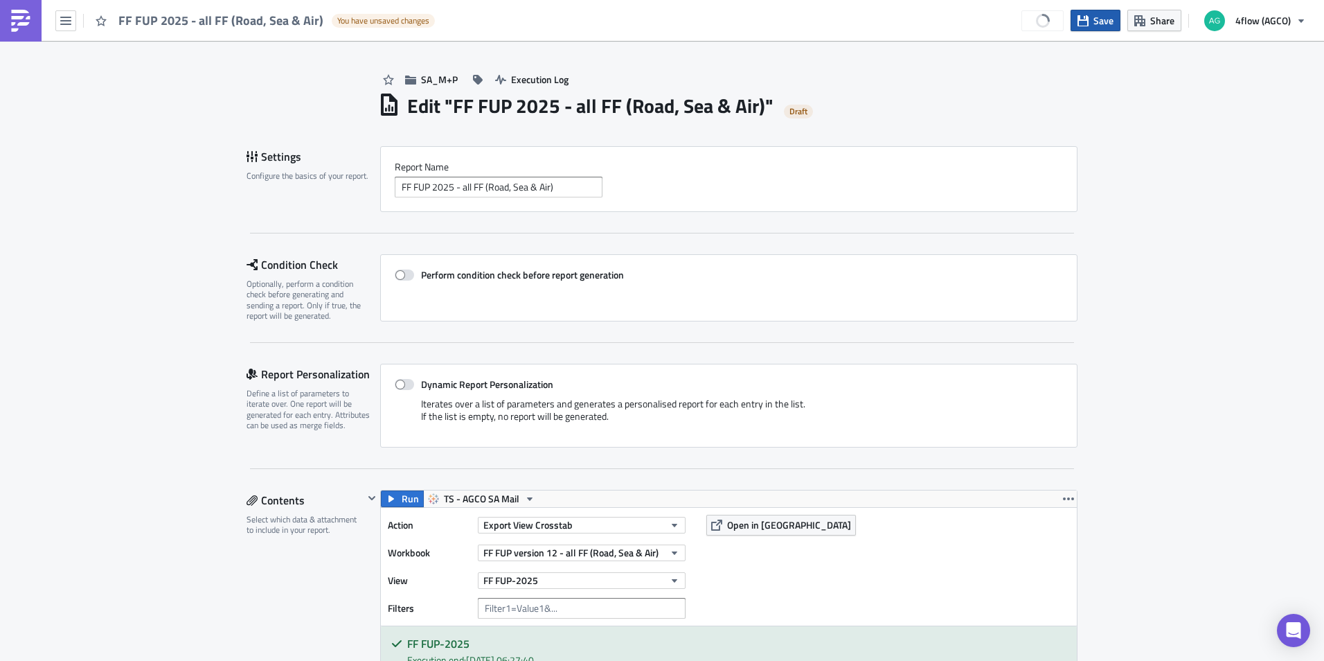
click at [1093, 21] on button "Save" at bounding box center [1096, 20] width 50 height 21
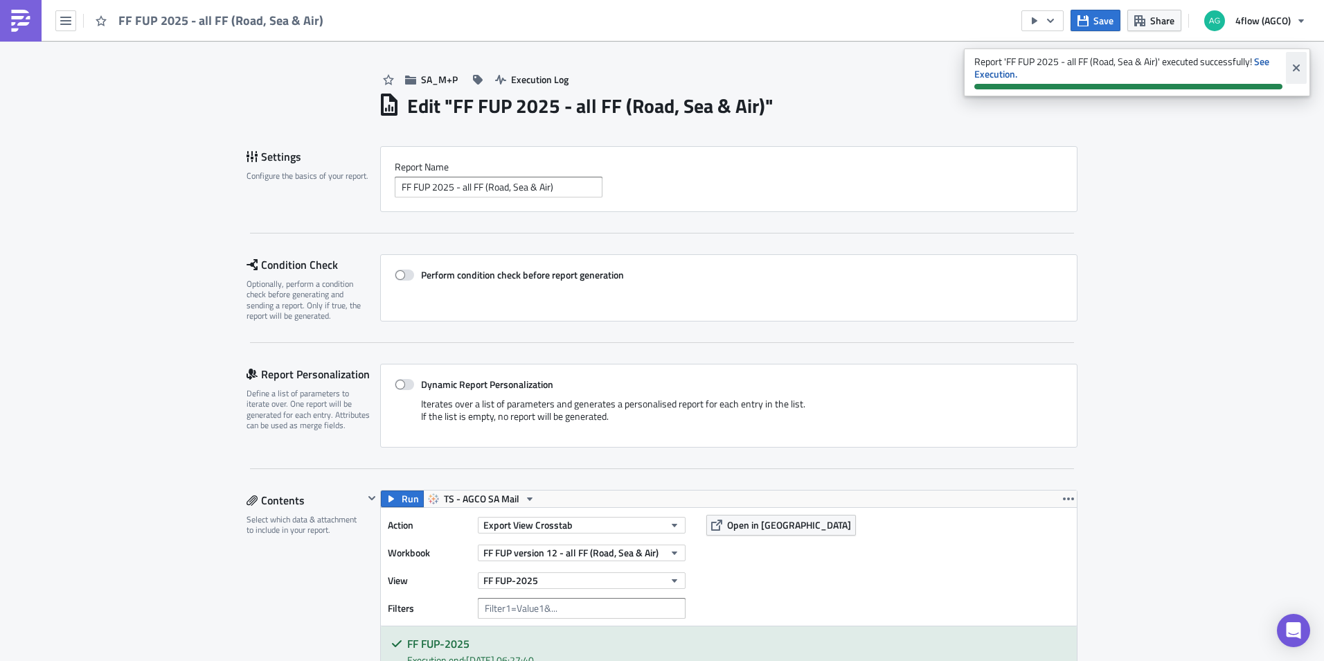
click at [1303, 66] on button "Close" at bounding box center [1296, 68] width 21 height 32
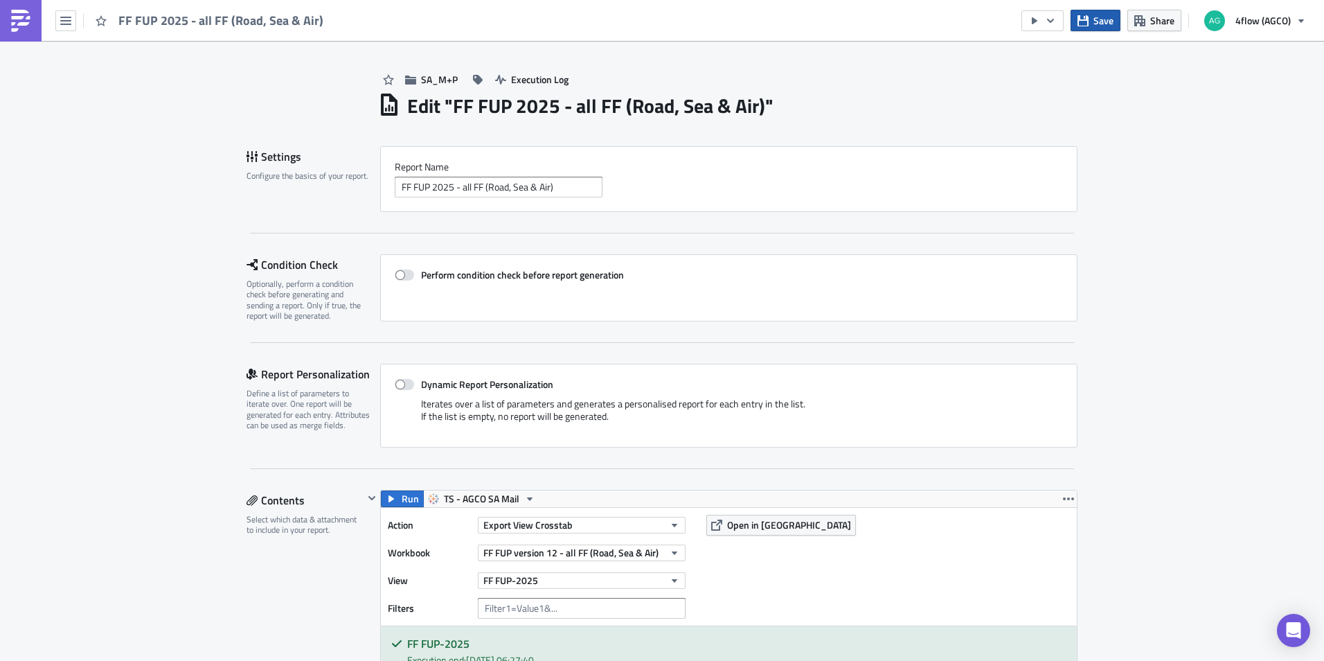
click at [1098, 21] on span "Save" at bounding box center [1103, 20] width 20 height 15
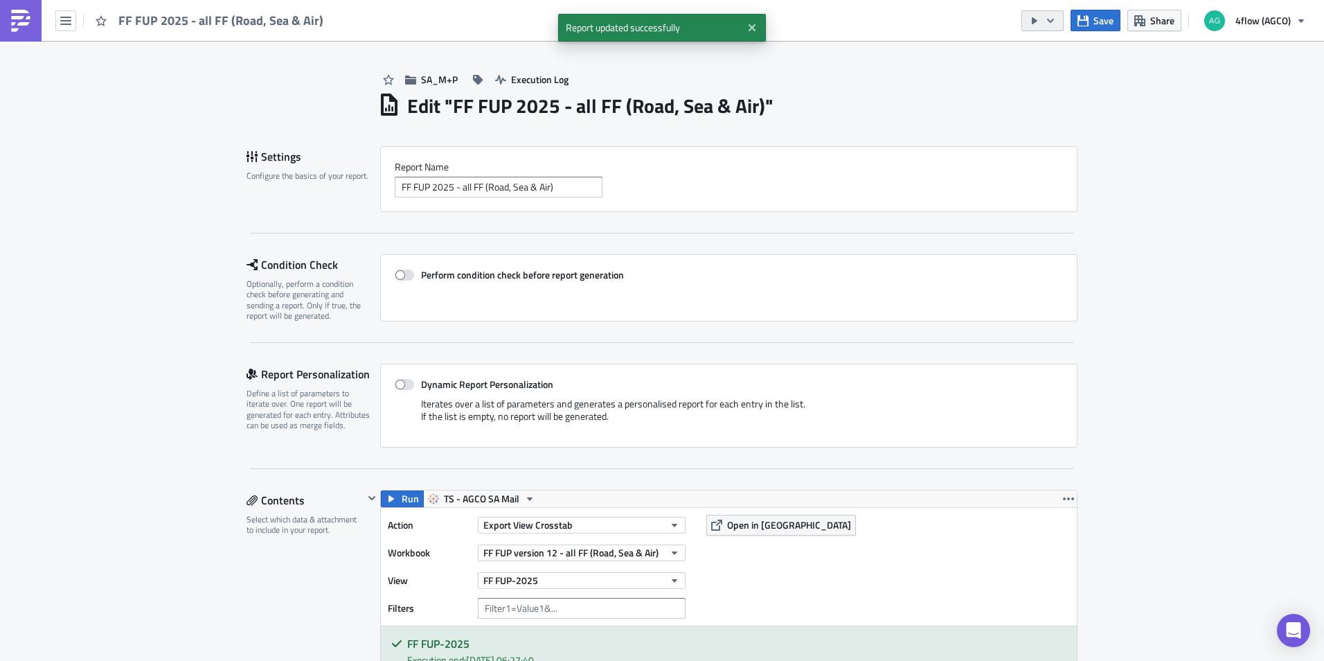
click at [1034, 21] on icon "button" at bounding box center [1035, 20] width 6 height 7
click at [1046, 76] on div "Run Report" at bounding box center [1085, 76] width 108 height 14
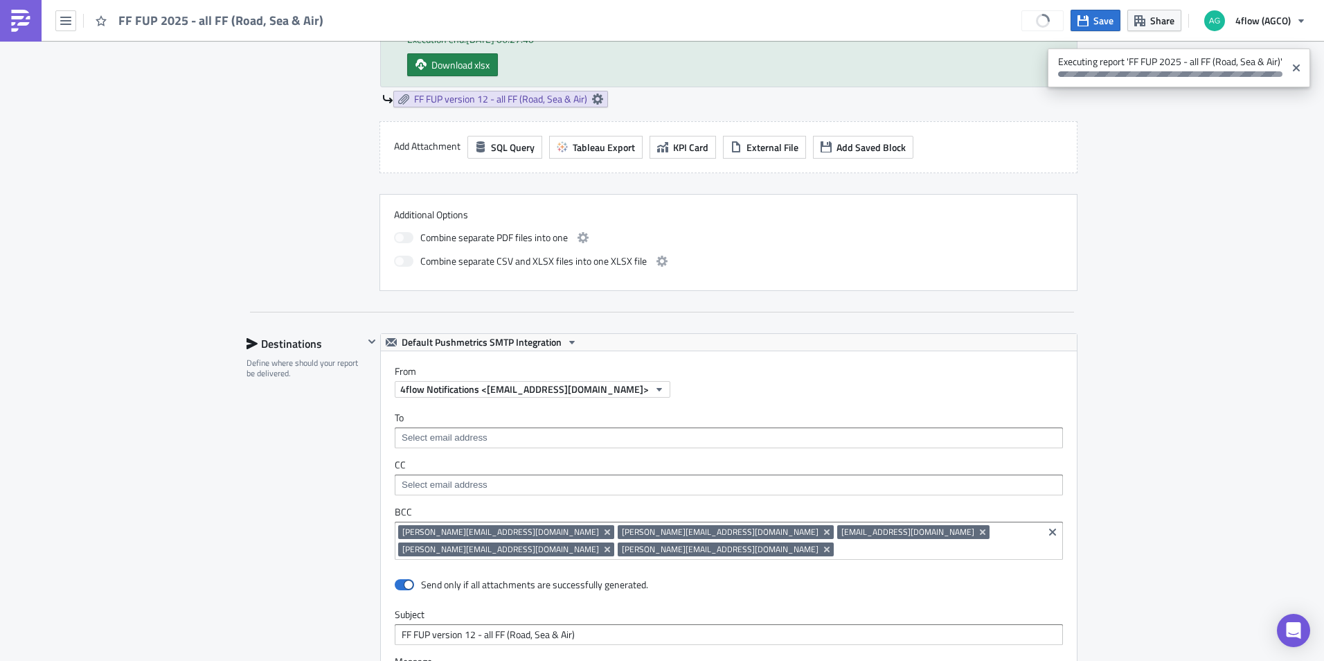
scroll to position [762, 0]
